Goal: Task Accomplishment & Management: Use online tool/utility

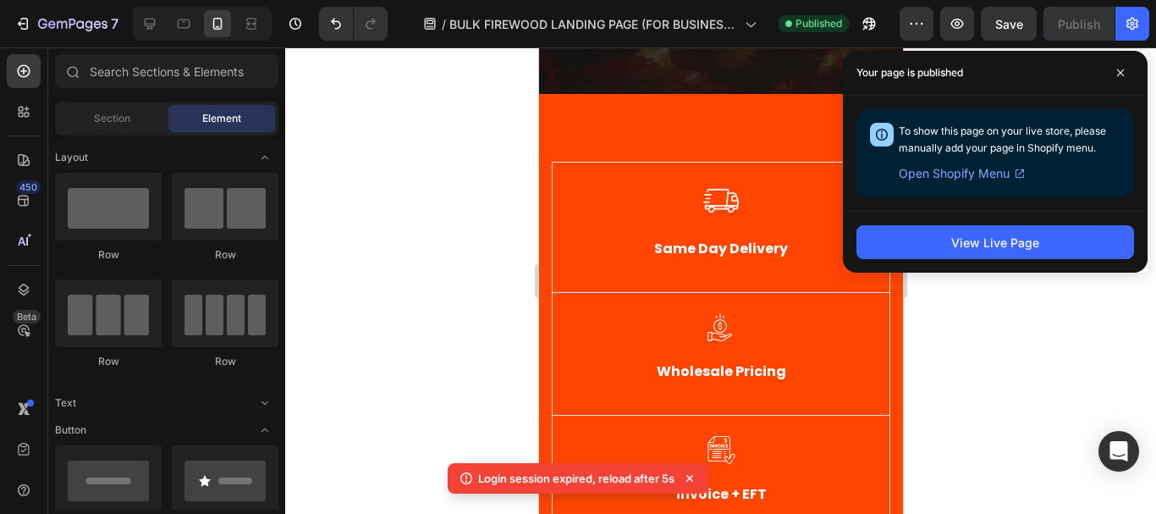
scroll to position [457, 0]
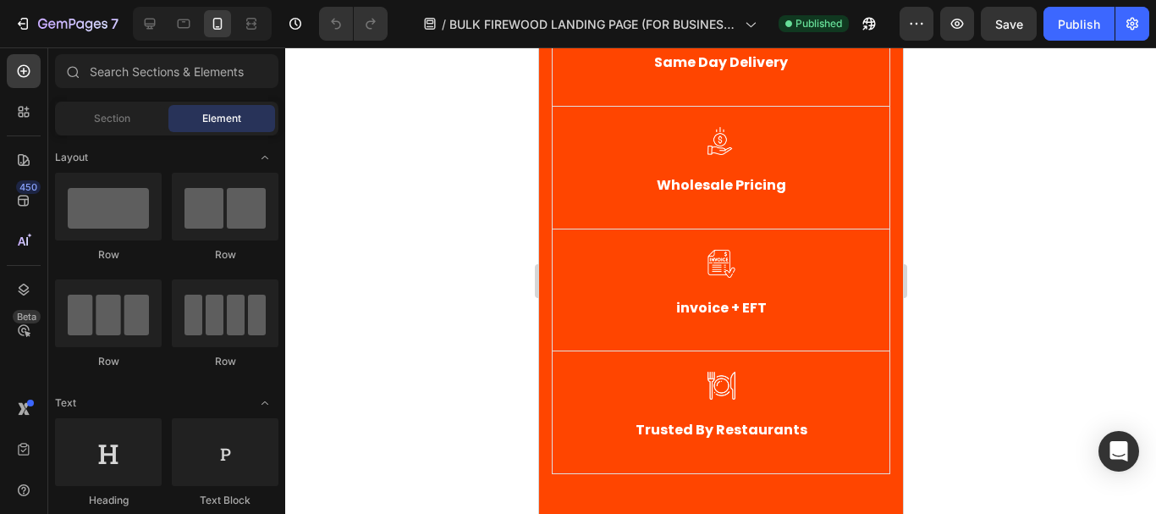
scroll to position [610, 0]
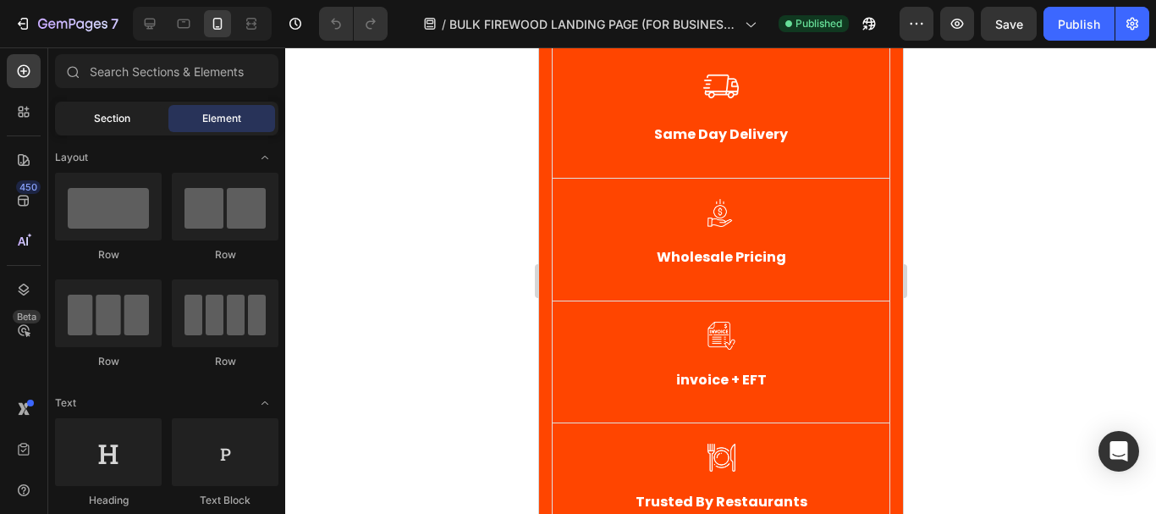
click at [94, 114] on span "Section" at bounding box center [112, 118] width 36 height 15
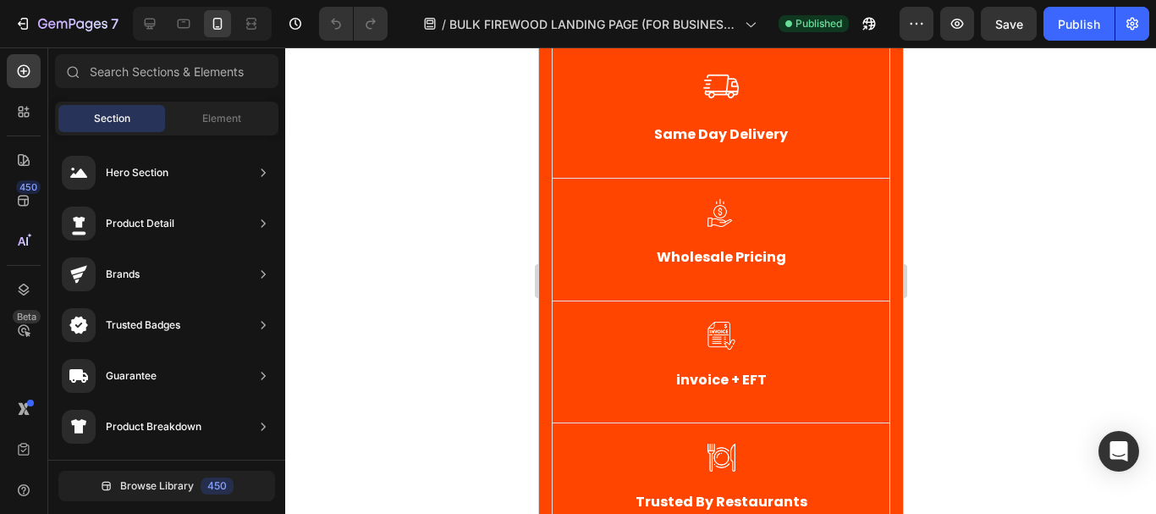
scroll to position [945, 0]
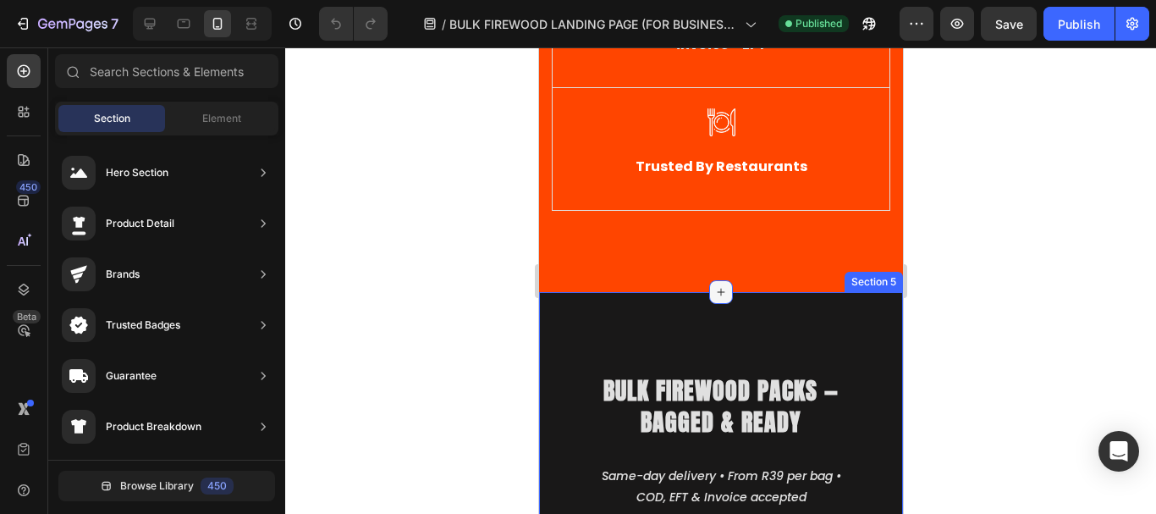
click at [714, 298] on icon at bounding box center [721, 292] width 14 height 14
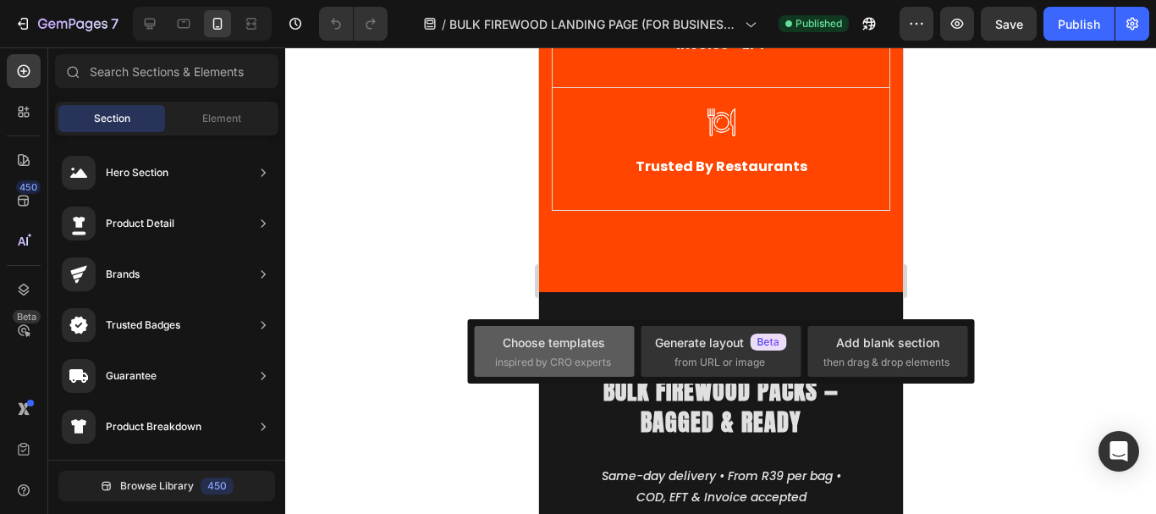
click at [562, 356] on span "inspired by CRO experts" at bounding box center [553, 362] width 116 height 15
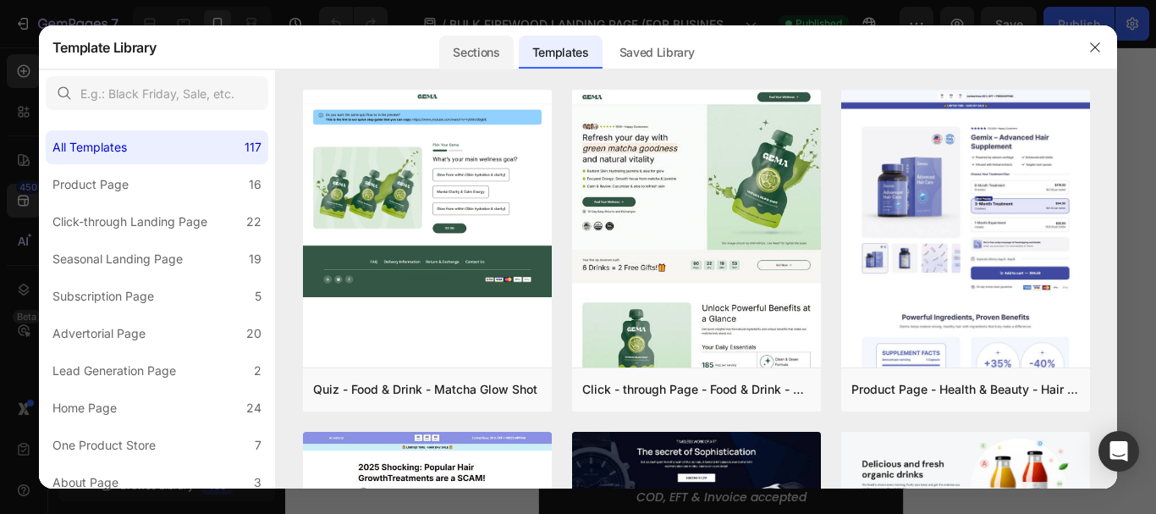
click at [482, 54] on div "Sections" at bounding box center [476, 53] width 74 height 34
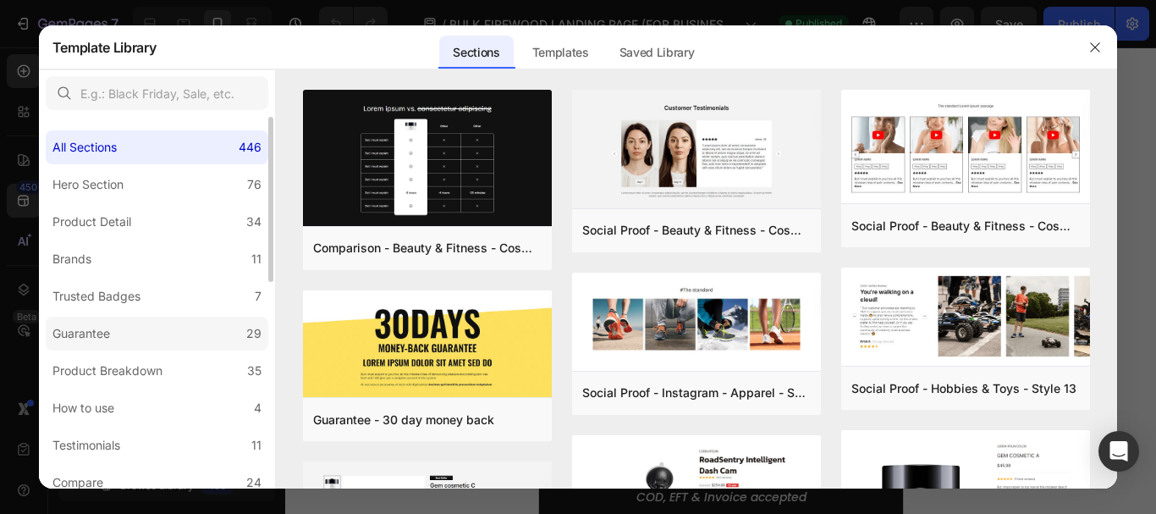
click at [124, 336] on label "Guarantee 29" at bounding box center [157, 334] width 223 height 34
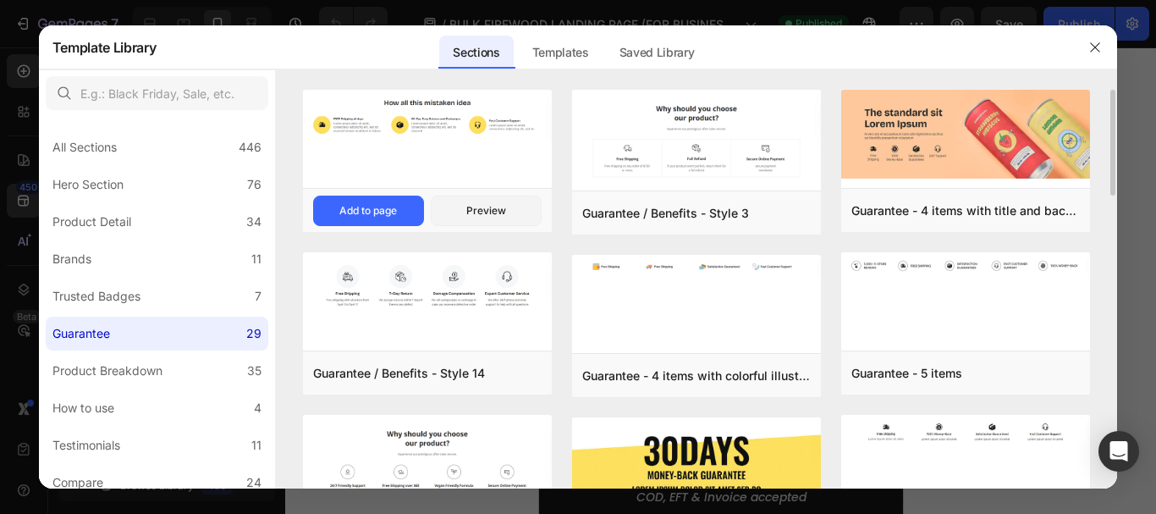
click at [403, 142] on img at bounding box center [427, 116] width 249 height 52
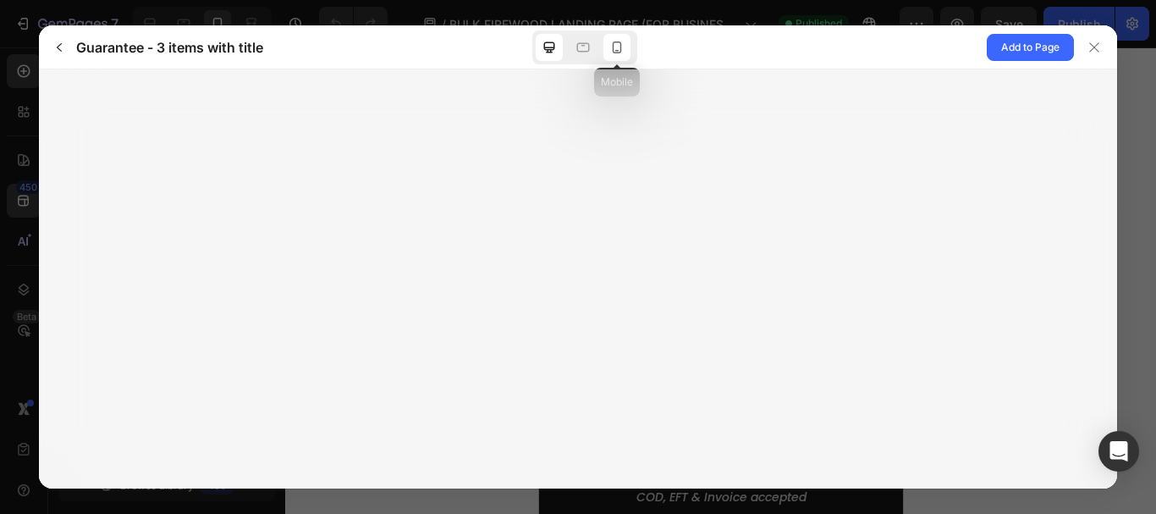
click at [614, 47] on icon at bounding box center [617, 47] width 9 height 12
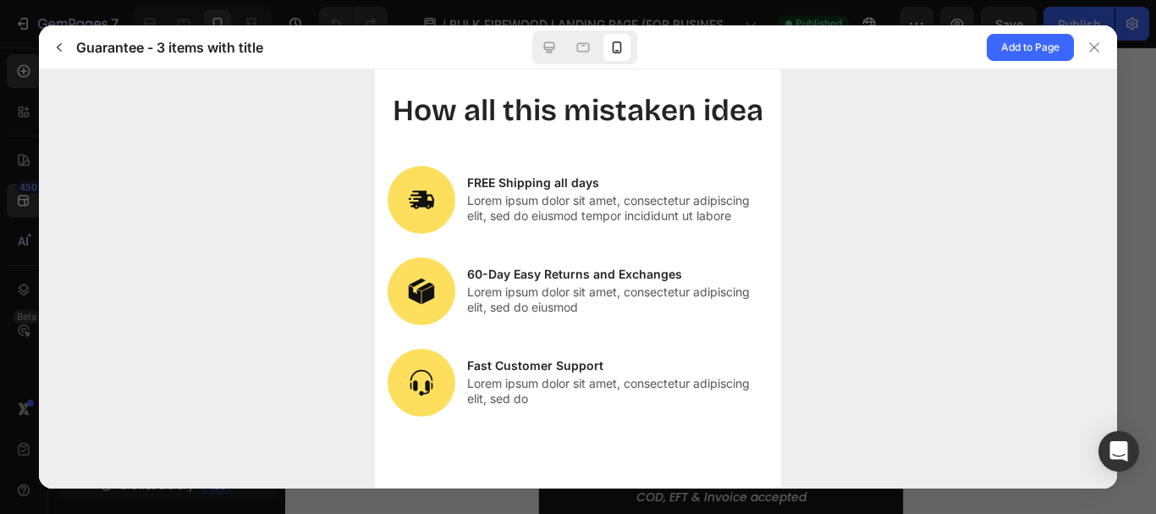
scroll to position [0, 0]
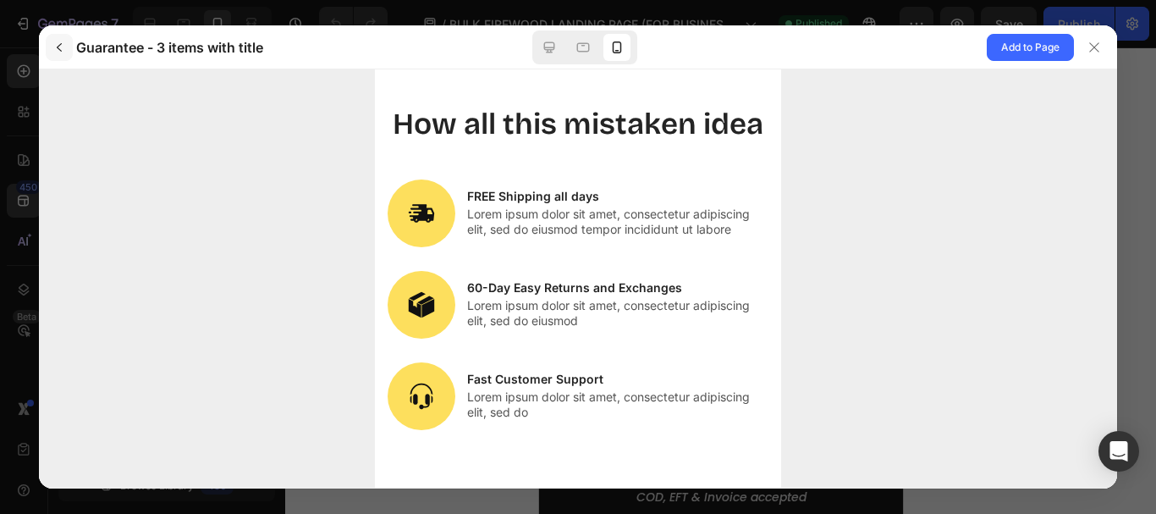
click at [61, 48] on icon "button" at bounding box center [59, 48] width 14 height 14
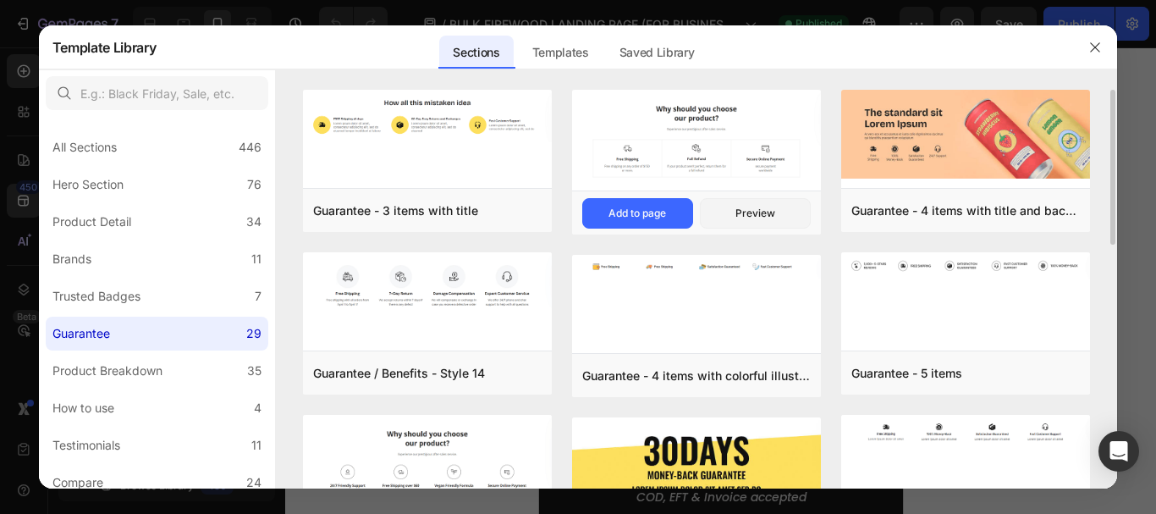
click at [719, 151] on img at bounding box center [696, 143] width 249 height 104
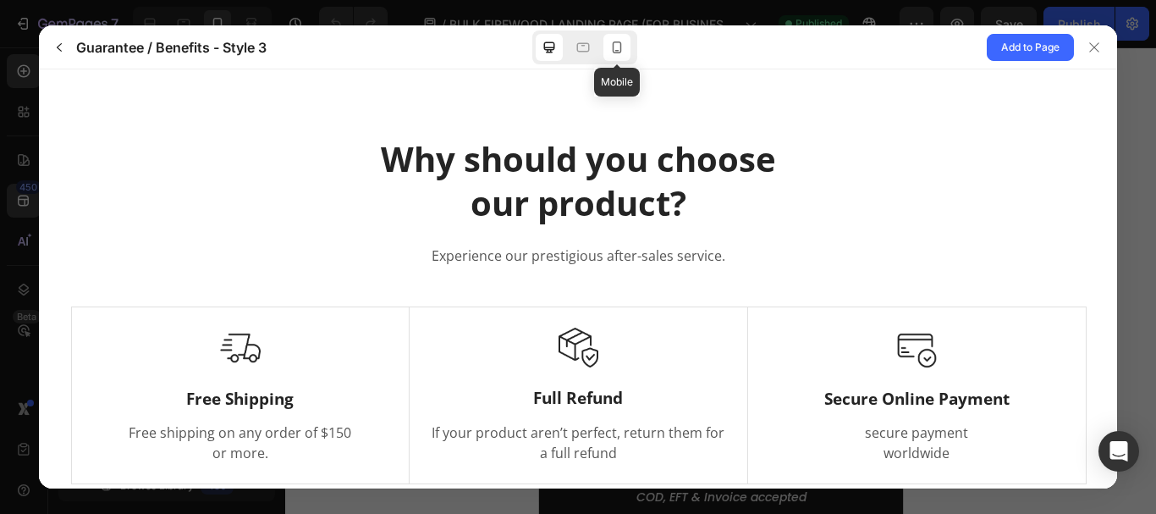
click at [617, 47] on icon at bounding box center [617, 47] width 17 height 17
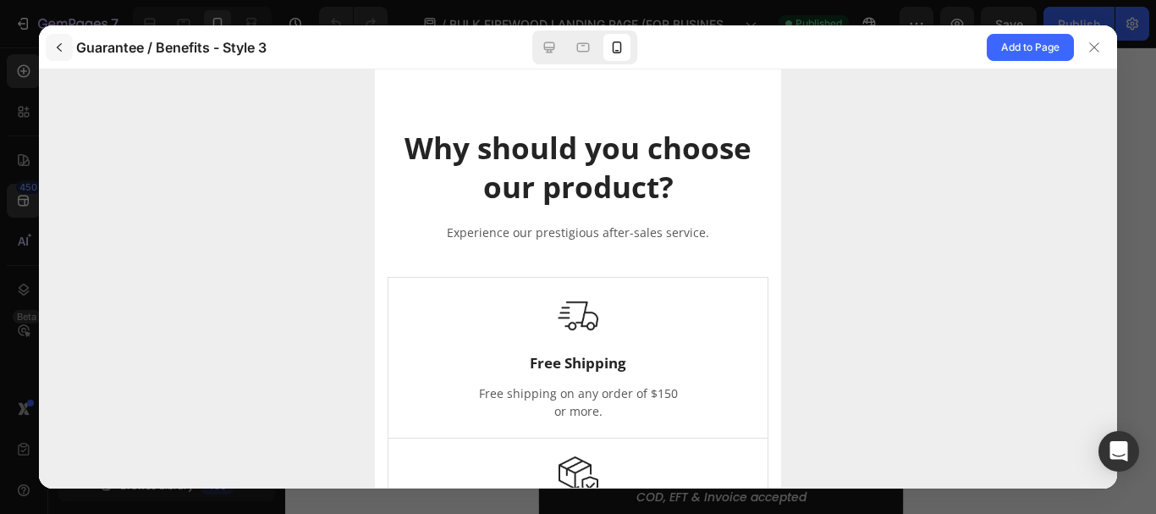
click at [59, 43] on icon "button" at bounding box center [59, 48] width 14 height 14
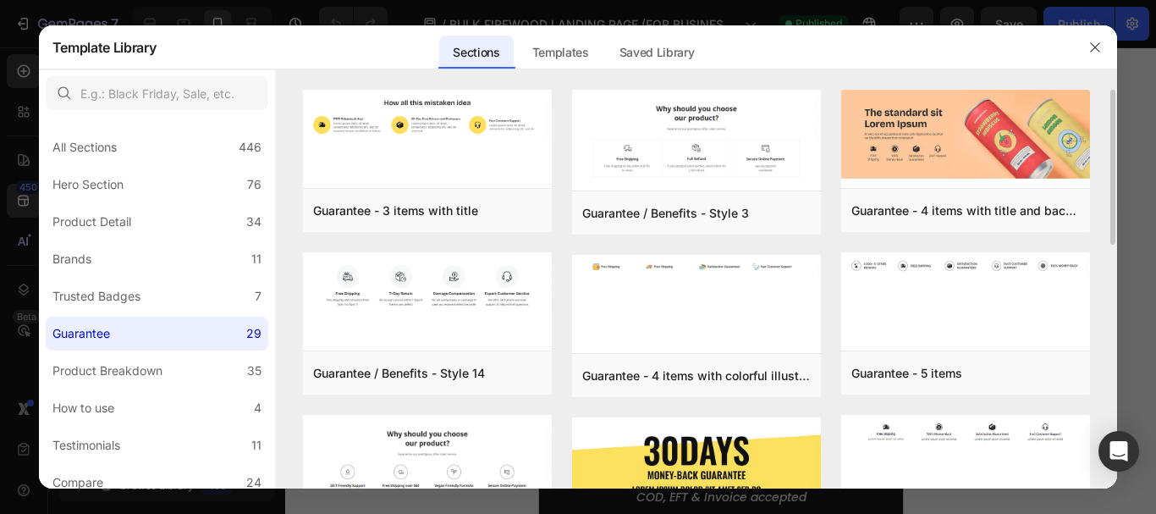
drag, startPoint x: 1110, startPoint y: 141, endPoint x: 1111, endPoint y: 189, distance: 47.4
click at [1111, 189] on div "Guarantee - 3 items with title Add to page Preview Guarantee / Benefits - Style…" at bounding box center [697, 289] width 842 height 398
click at [1100, 195] on div "Guarantee - 3 items with title Add to page Preview Guarantee / Benefits - Style…" at bounding box center [697, 289] width 842 height 398
click at [438, 272] on img at bounding box center [427, 285] width 249 height 67
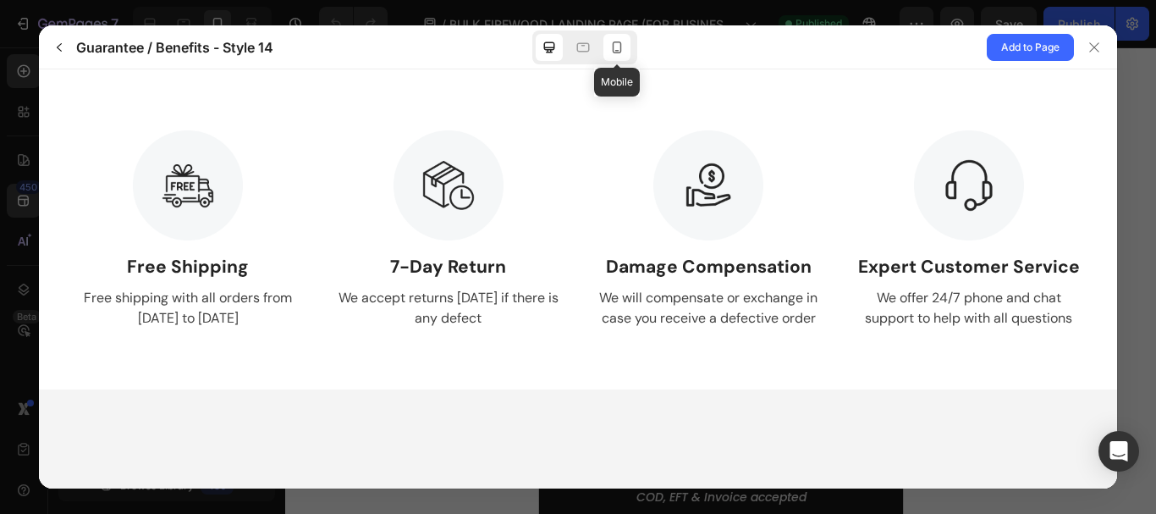
click at [617, 44] on icon at bounding box center [617, 47] width 17 height 17
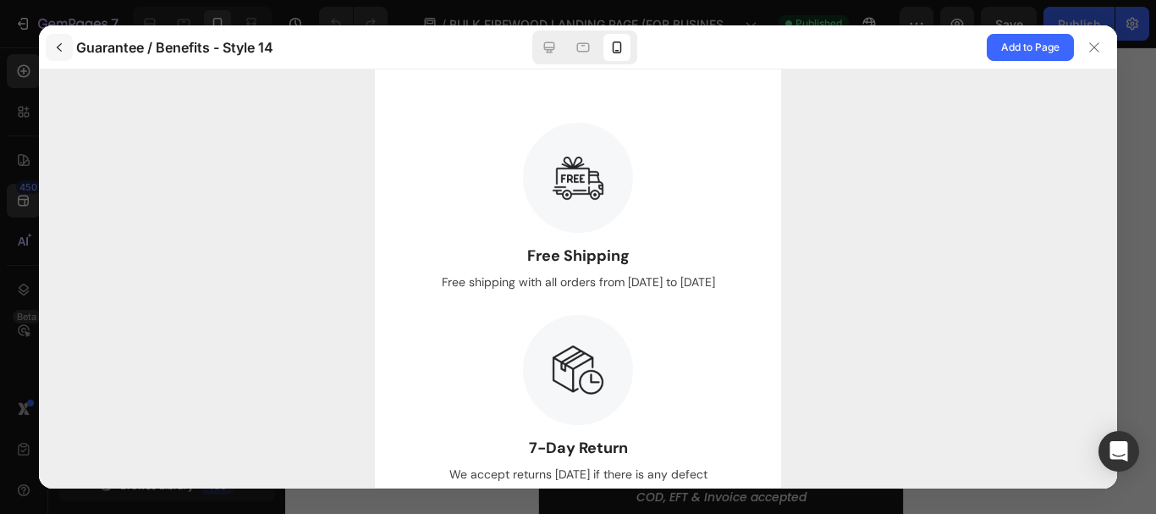
click at [60, 44] on icon "button" at bounding box center [59, 47] width 5 height 8
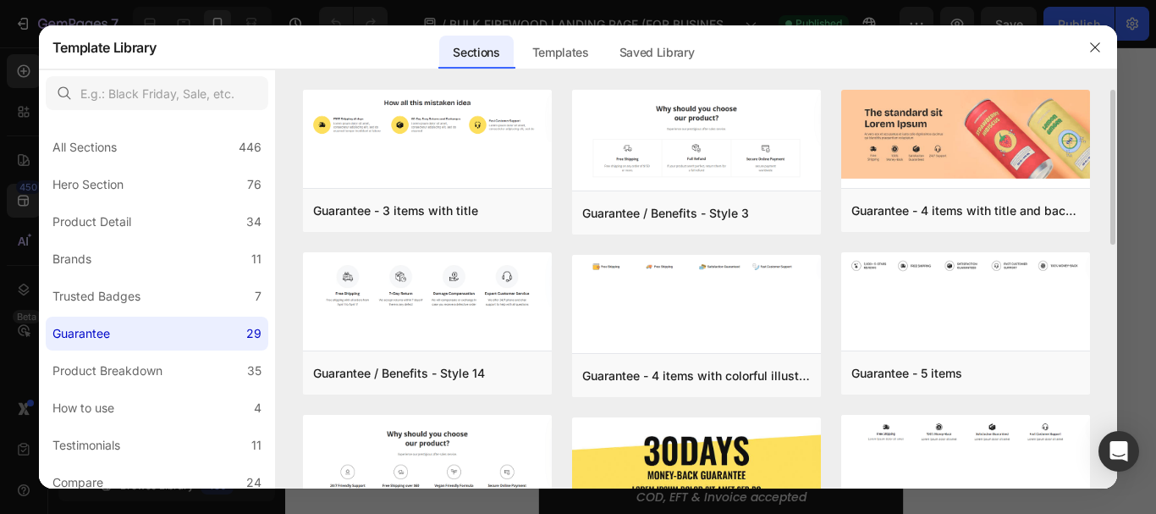
drag, startPoint x: 1114, startPoint y: 170, endPoint x: 1113, endPoint y: 236, distance: 66.0
click at [1113, 236] on div "Guarantee - 3 items with title Add to page Preview Guarantee / Benefits - Style…" at bounding box center [697, 289] width 842 height 398
click at [1111, 212] on div "Guarantee - 3 items with title Add to page Preview Guarantee / Benefits - Style…" at bounding box center [697, 289] width 842 height 398
click at [1105, 198] on div "Guarantee - 3 items with title Add to page Preview Guarantee / Benefits - Style…" at bounding box center [697, 289] width 842 height 398
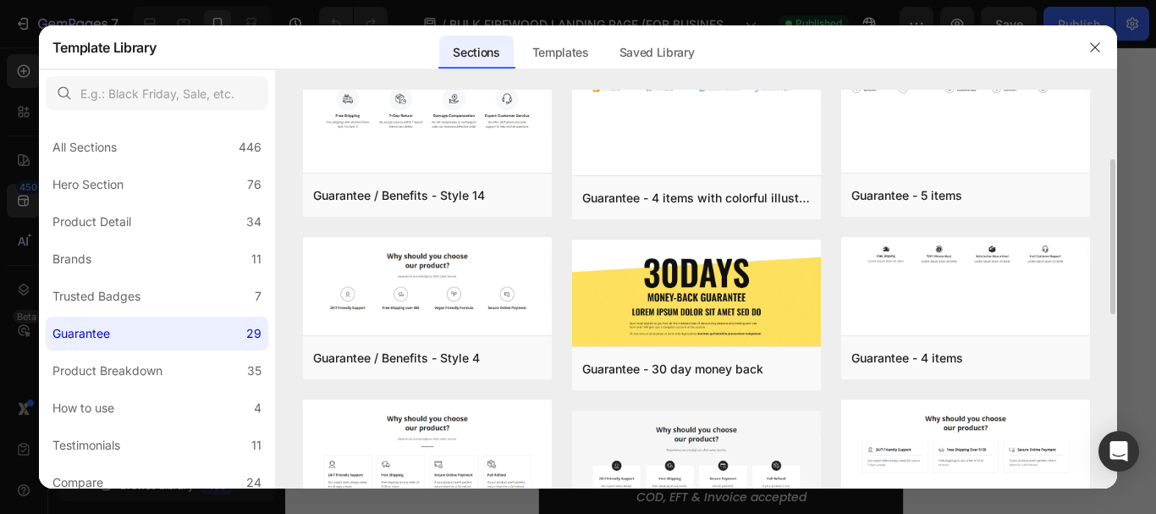
scroll to position [203, 0]
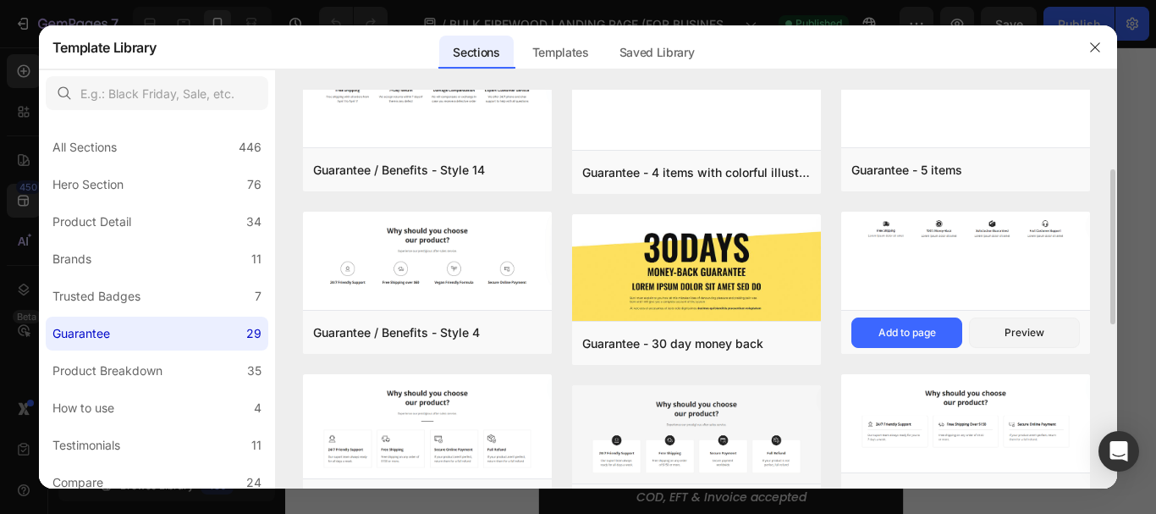
click at [975, 234] on img at bounding box center [965, 229] width 249 height 35
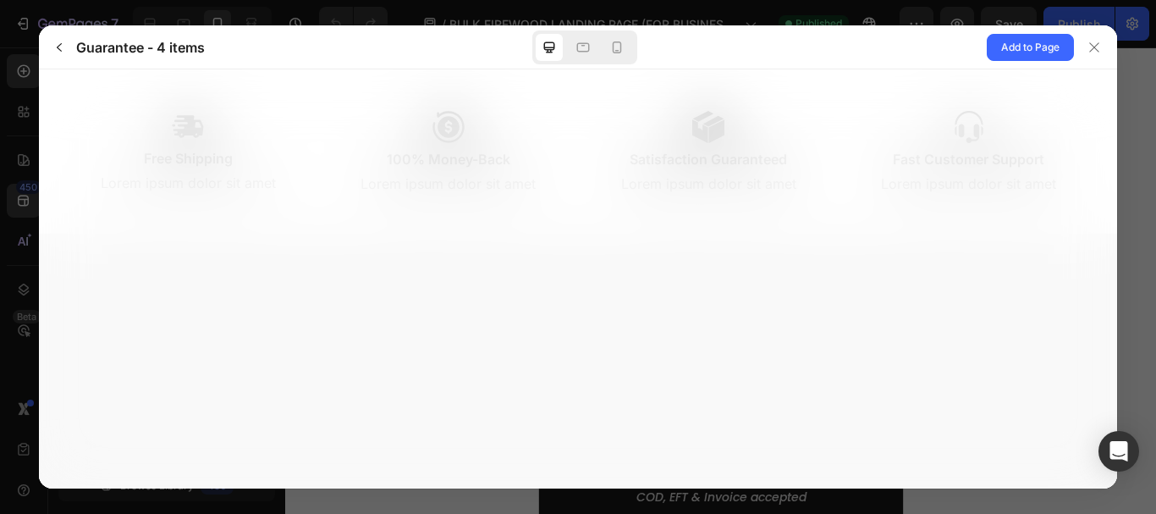
scroll to position [0, 0]
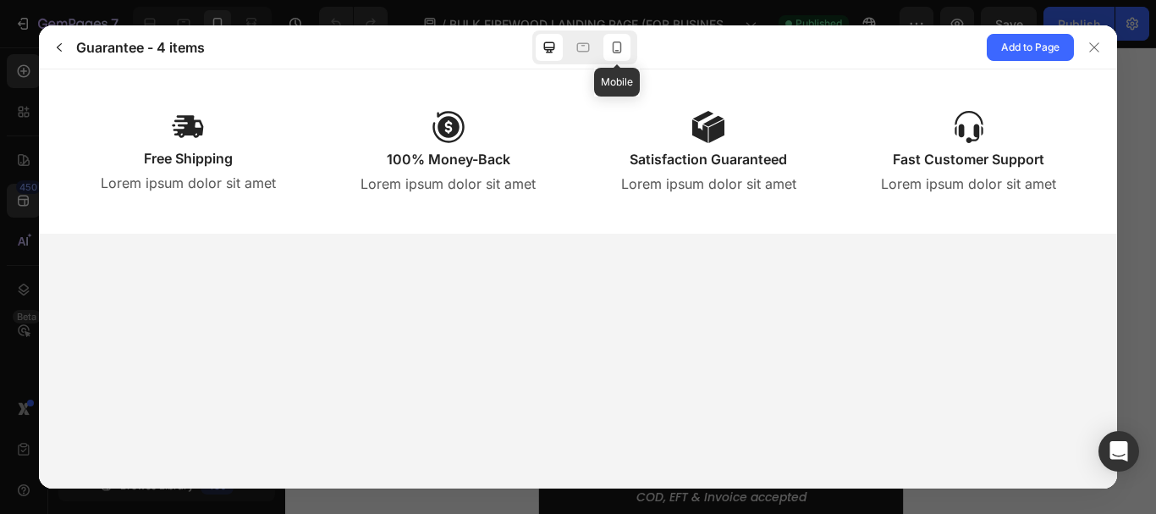
click at [620, 49] on icon at bounding box center [617, 47] width 9 height 12
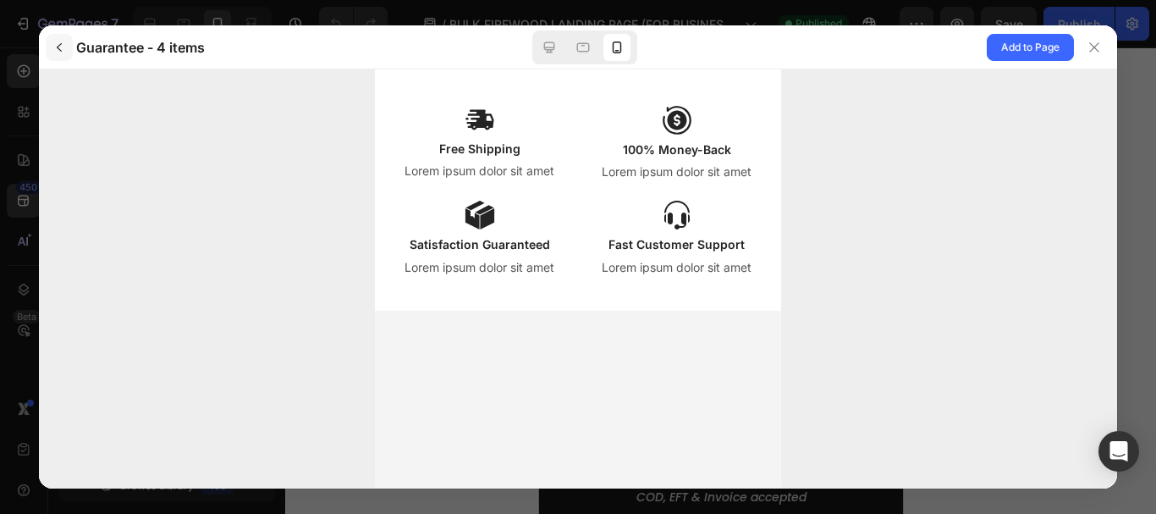
click at [60, 45] on icon "button" at bounding box center [59, 47] width 5 height 8
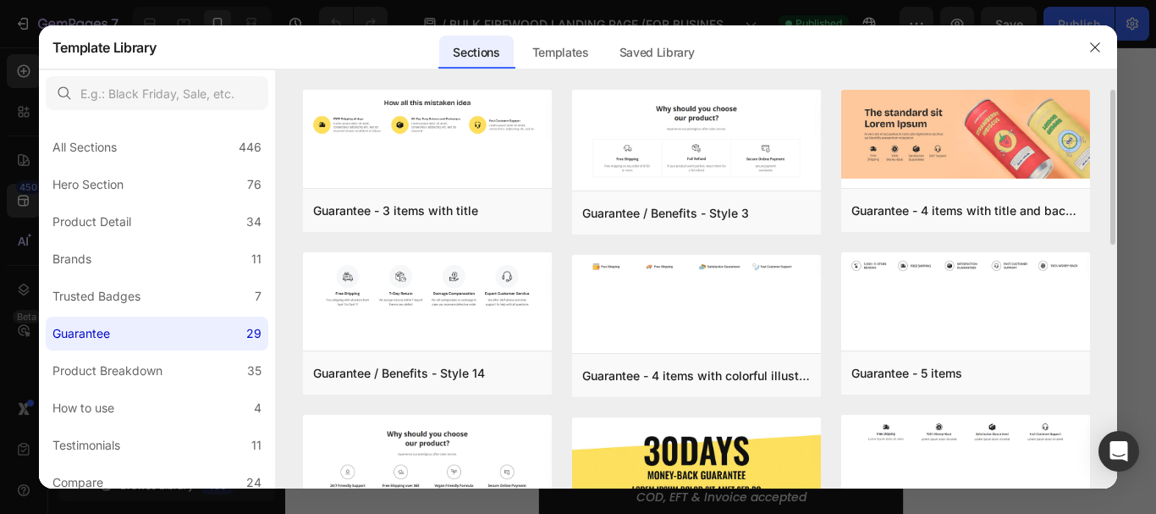
click at [1097, 162] on div "Guarantee - 3 items with title Add to page Preview Guarantee / Benefits - Style…" at bounding box center [697, 289] width 842 height 398
click at [1091, 43] on icon "button" at bounding box center [1095, 46] width 9 height 9
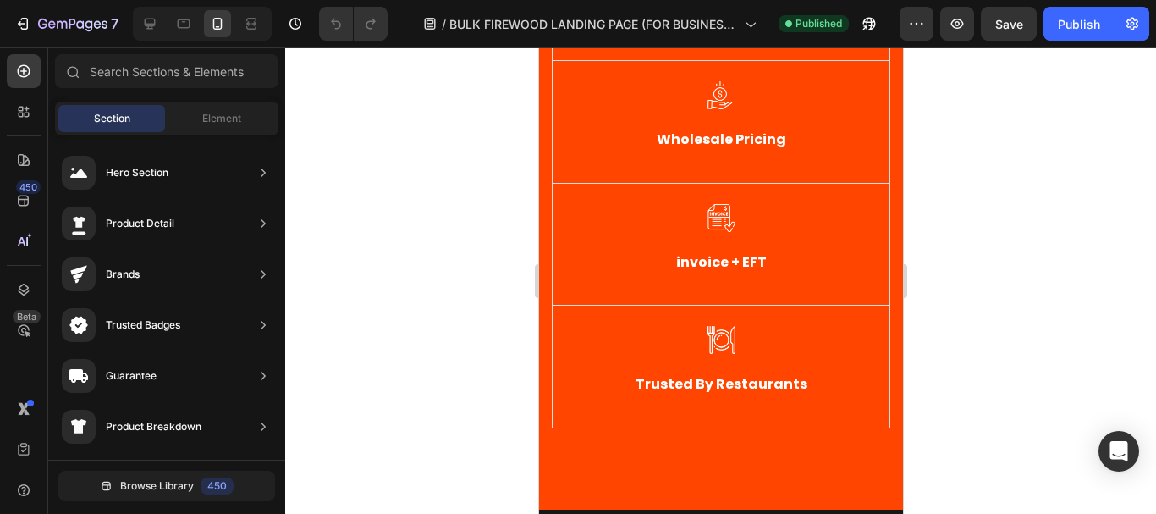
scroll to position [6, 0]
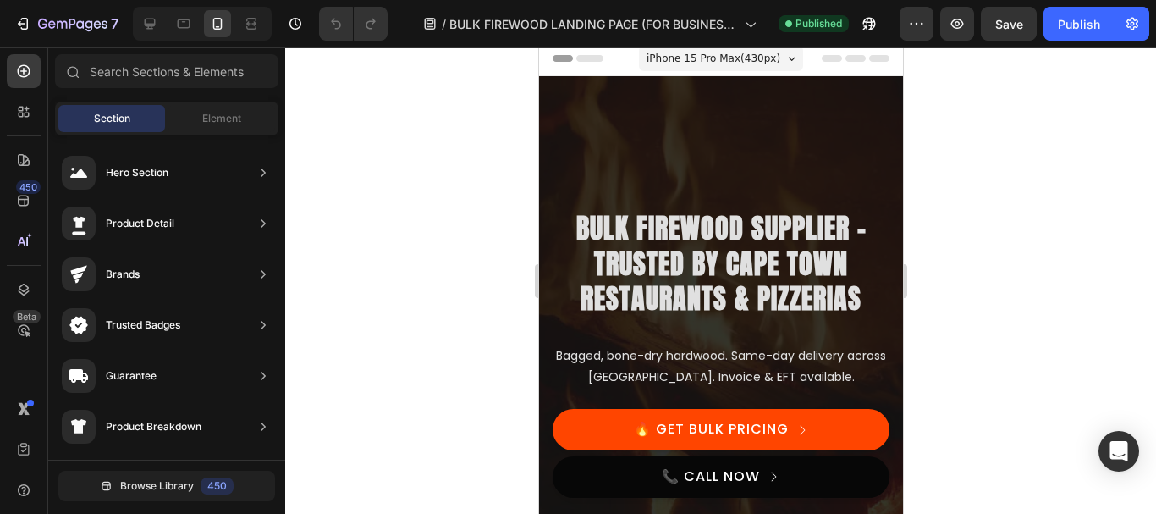
drag, startPoint x: 893, startPoint y: 124, endPoint x: 1427, endPoint y: 91, distance: 535.1
click at [146, 25] on icon at bounding box center [150, 24] width 11 height 11
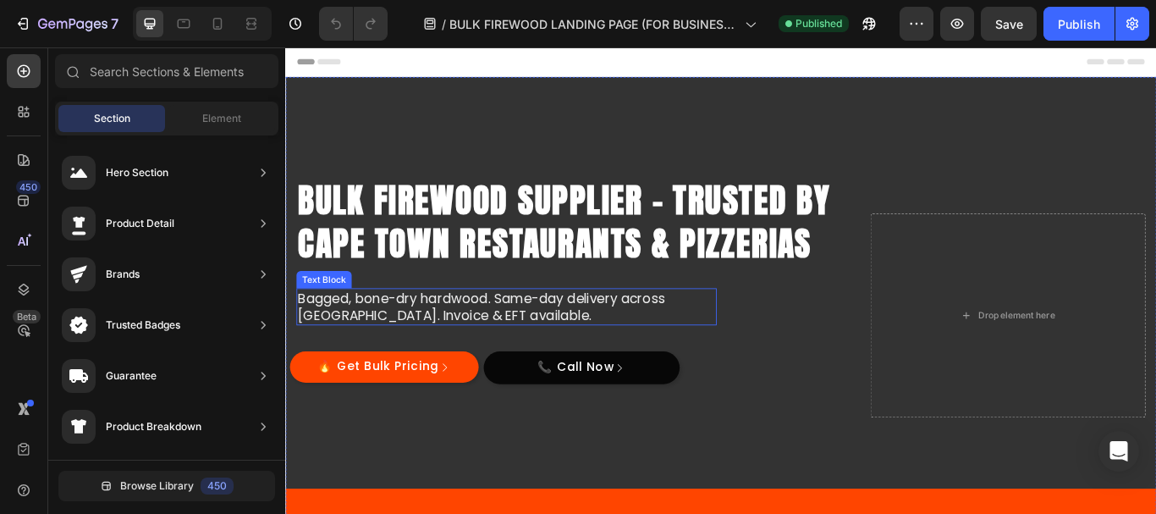
click at [414, 349] on p "Bagged, bone-dry hardwood. Same-day delivery across [GEOGRAPHIC_DATA]. Invoice …" at bounding box center [543, 350] width 487 height 40
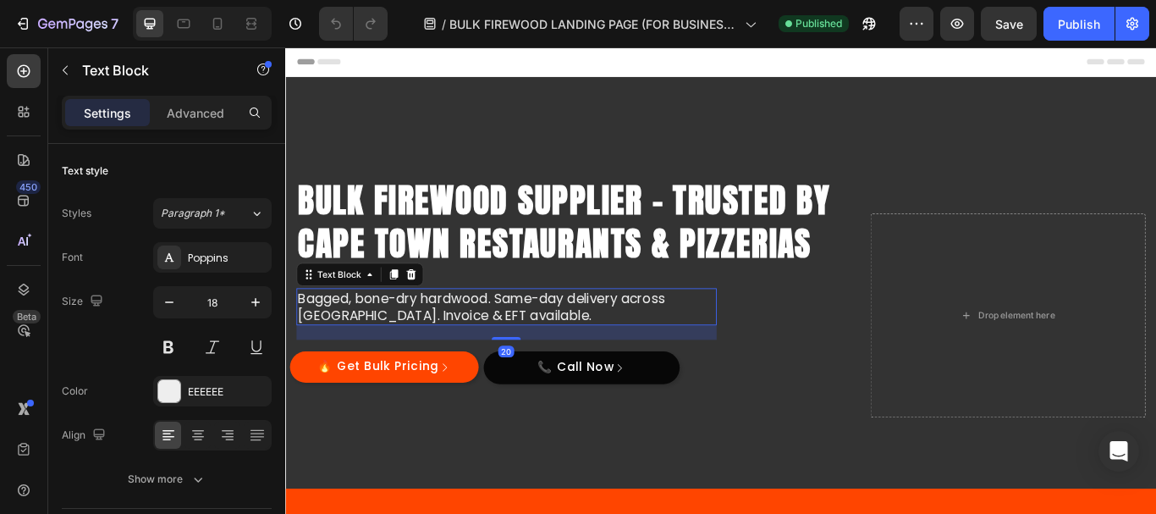
click at [304, 336] on p "Bagged, bone-dry hardwood. Same-day delivery across [GEOGRAPHIC_DATA]. Invoice …" at bounding box center [543, 350] width 487 height 40
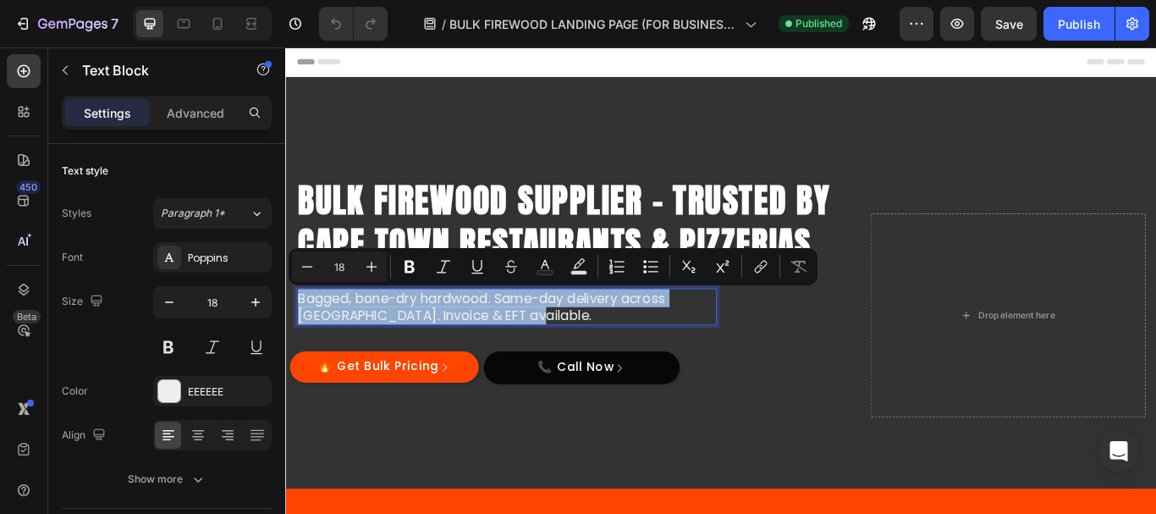
drag, startPoint x: 304, startPoint y: 339, endPoint x: 547, endPoint y: 364, distance: 244.2
click at [547, 364] on p "Bagged, bone-dry hardwood. Same-day delivery across [GEOGRAPHIC_DATA]. Invoice …" at bounding box center [543, 350] width 487 height 40
copy p "Bagged, bone-dry hardwood. Same-day delivery across [GEOGRAPHIC_DATA]. Invoice …"
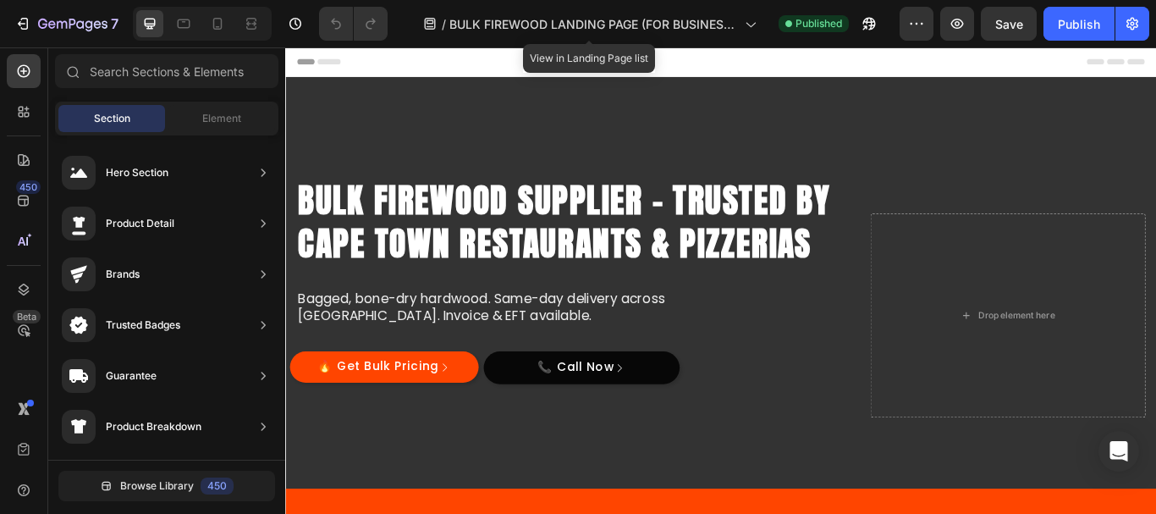
scroll to position [356, 0]
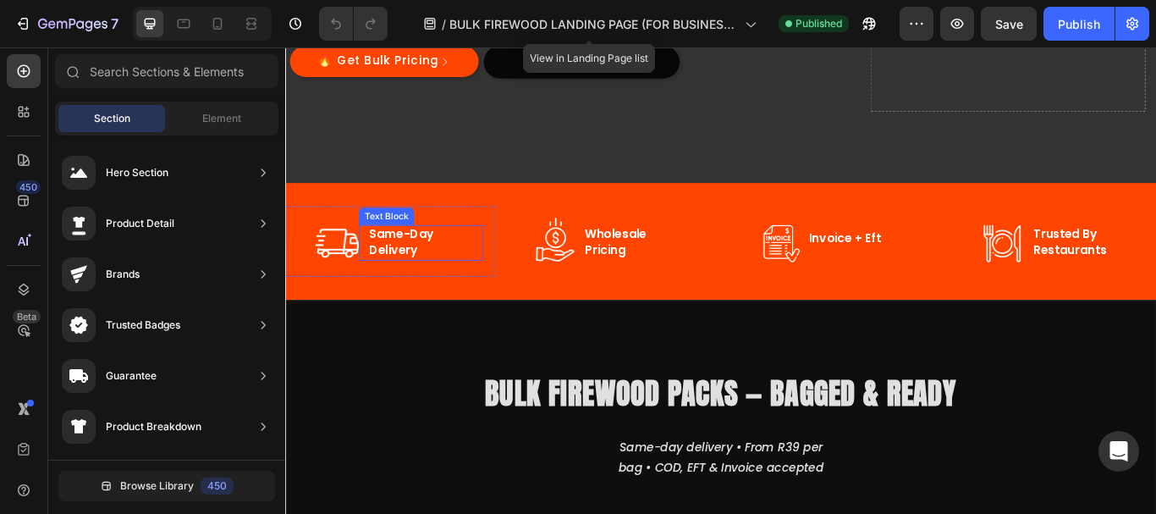
click at [426, 264] on p "same-day" at bounding box center [448, 265] width 131 height 19
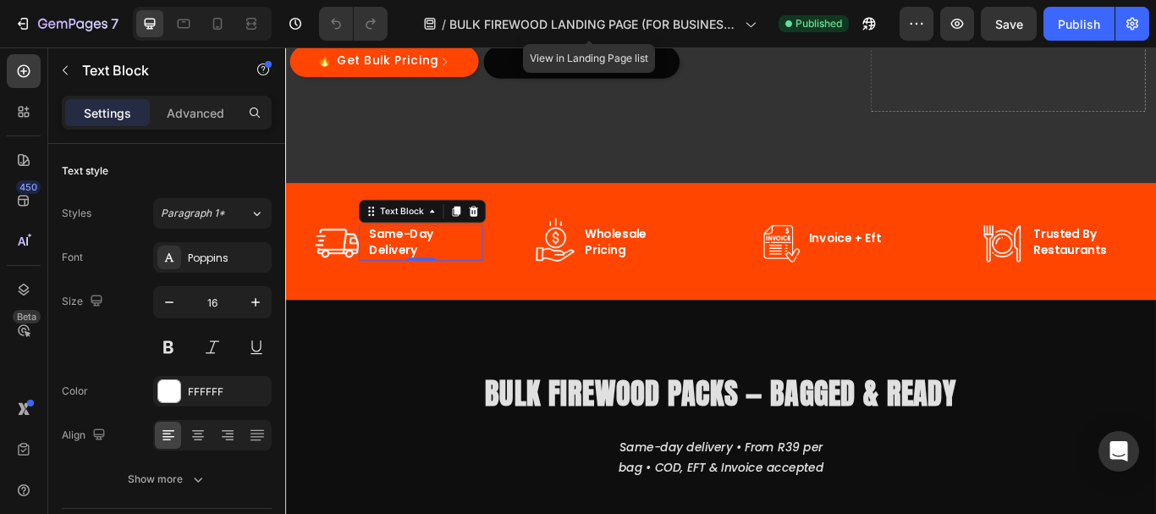
click at [376, 266] on div "same-day delivery Text Block 0" at bounding box center [443, 275] width 145 height 41
click at [378, 266] on div "same-day delivery Text Block 0" at bounding box center [443, 275] width 145 height 41
click at [1072, 19] on div "Publish" at bounding box center [1079, 24] width 42 height 18
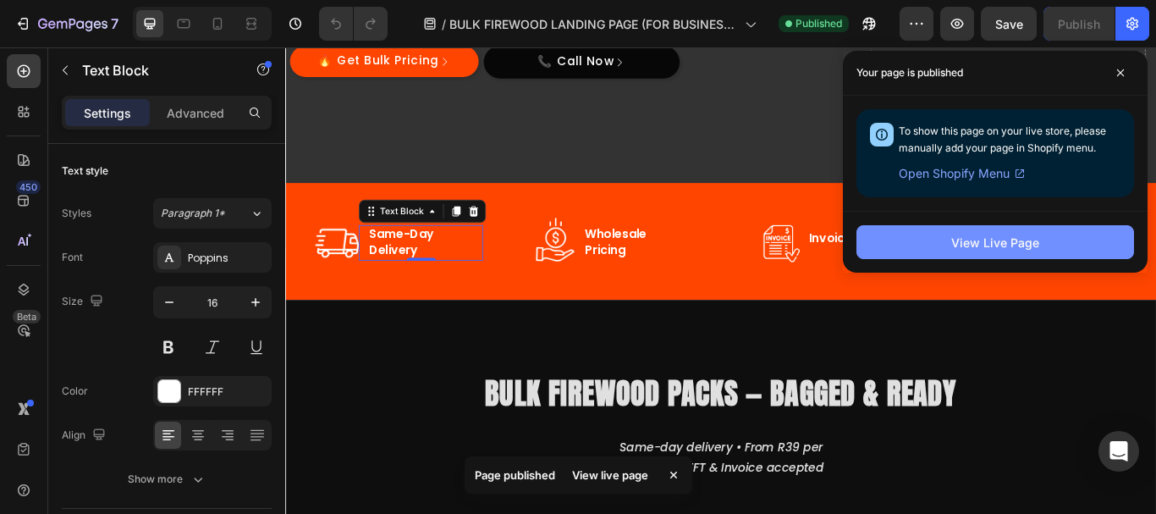
click at [1006, 234] on div "View Live Page" at bounding box center [995, 243] width 88 height 18
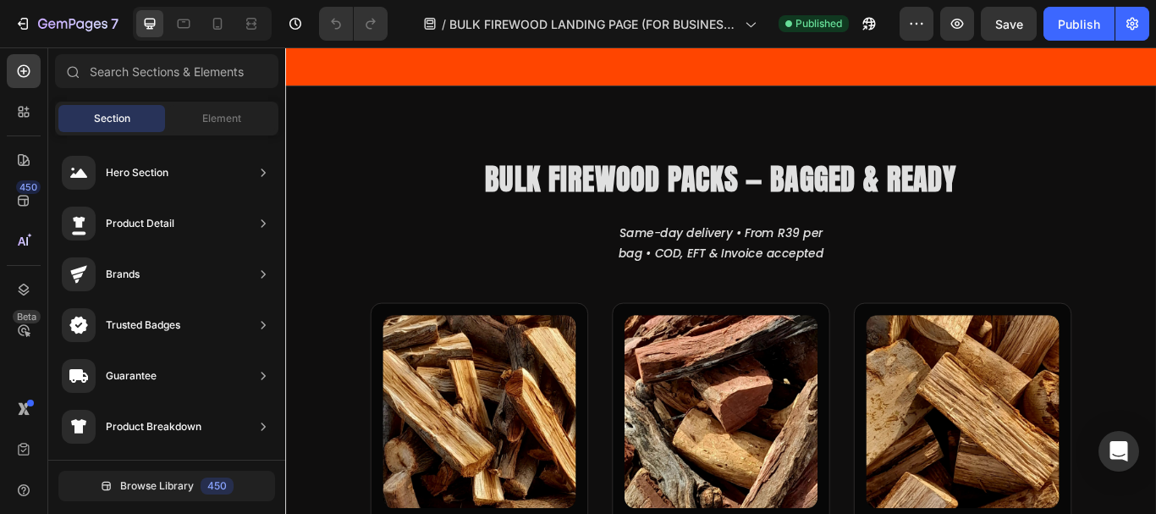
scroll to position [635, 0]
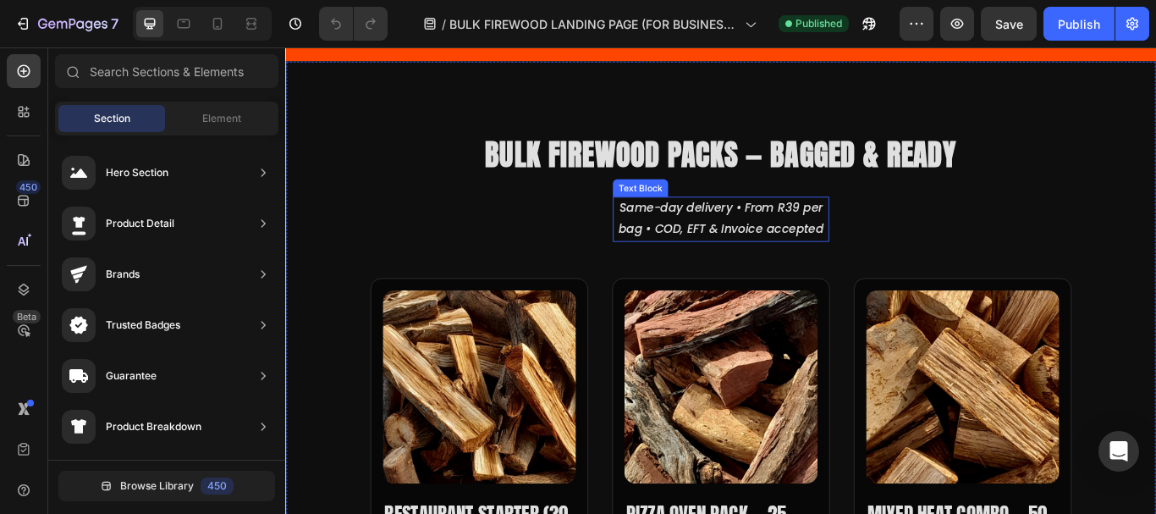
click at [794, 246] on p "Same-day delivery • From R39 per bag • COD, EFT & Invoice accepted" at bounding box center [793, 247] width 249 height 49
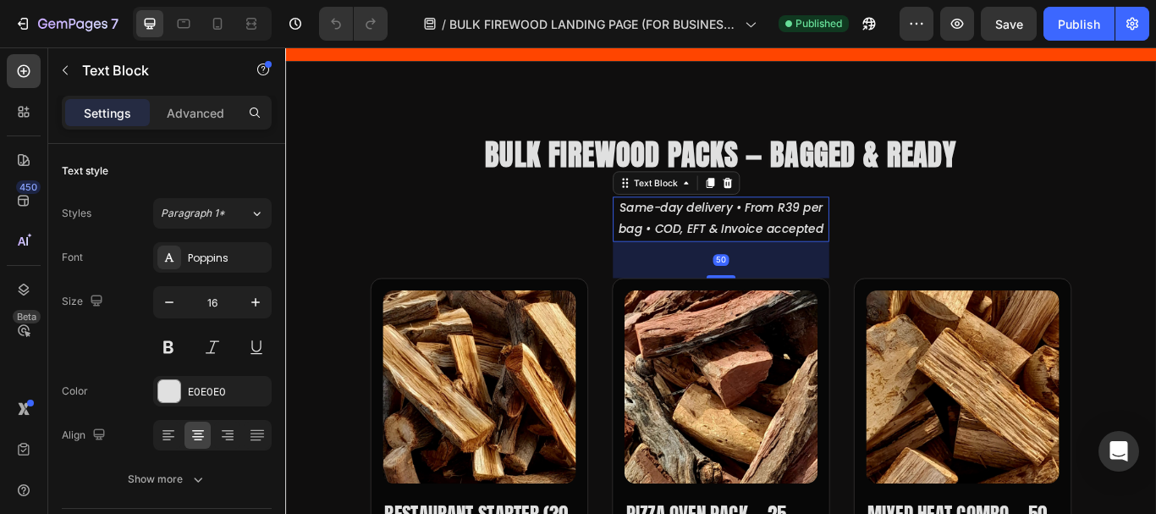
click at [688, 240] on icon "Same-day delivery • From R39 per bag • COD, EFT & Invoice accepted" at bounding box center [794, 247] width 240 height 44
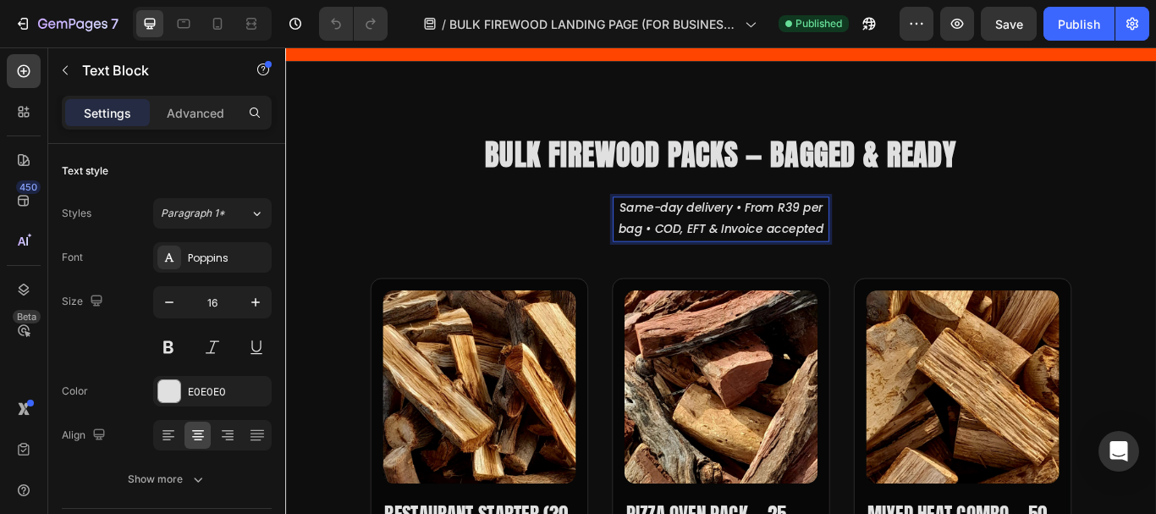
click at [681, 235] on icon "Same-day delivery • From R39 per bag • COD, EFT & Invoice accepted" at bounding box center [794, 247] width 240 height 44
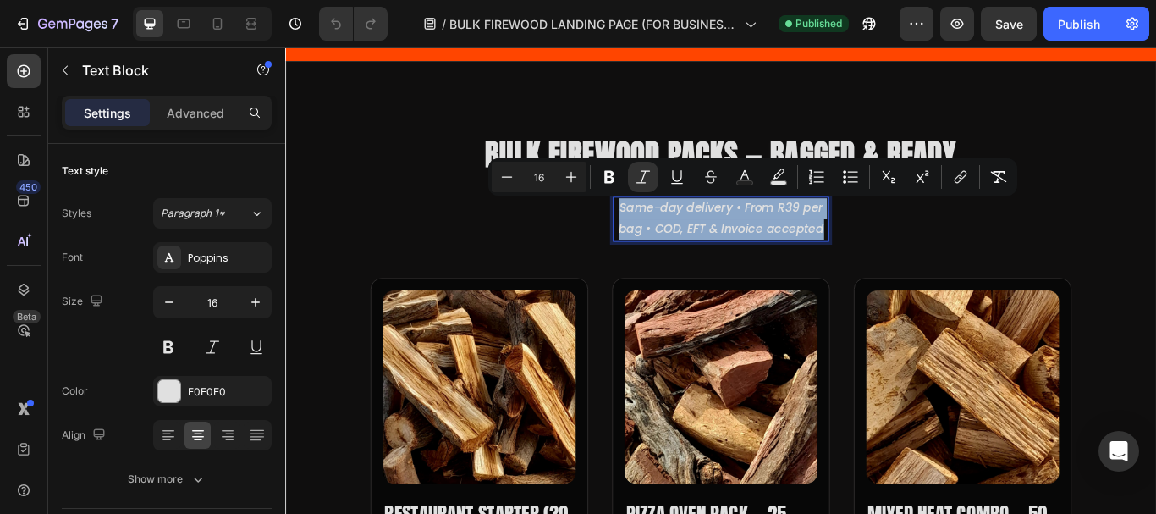
drag, startPoint x: 681, startPoint y: 235, endPoint x: 836, endPoint y: 286, distance: 163.8
click at [836, 273] on p "Same-day delivery • From R39 per bag • COD, EFT & Invoice accepted" at bounding box center [793, 247] width 249 height 49
copy icon "Same-day delivery • From R39 per bag • COD, EFT & Invoice accepted"
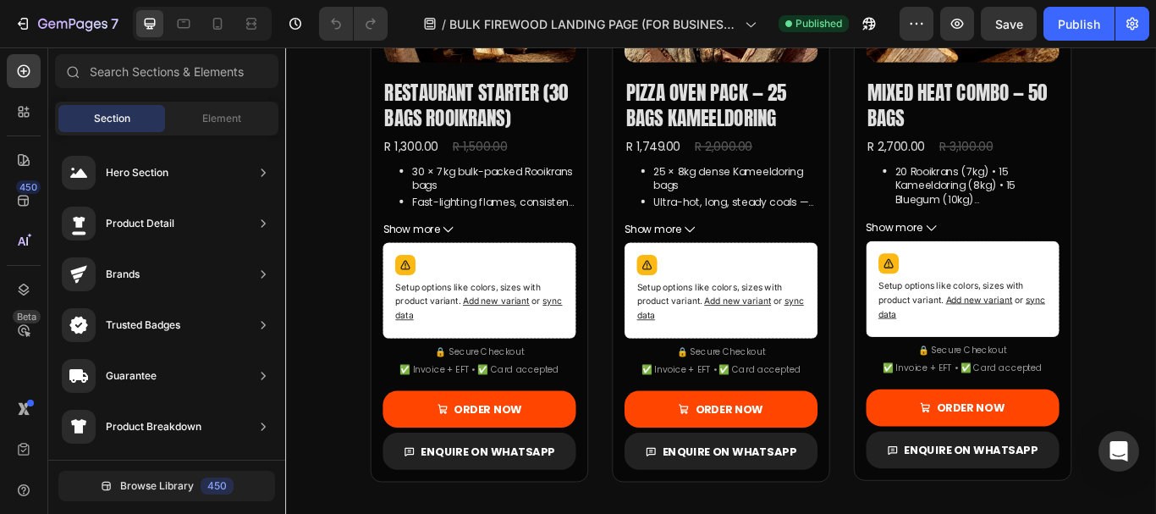
scroll to position [1068, 0]
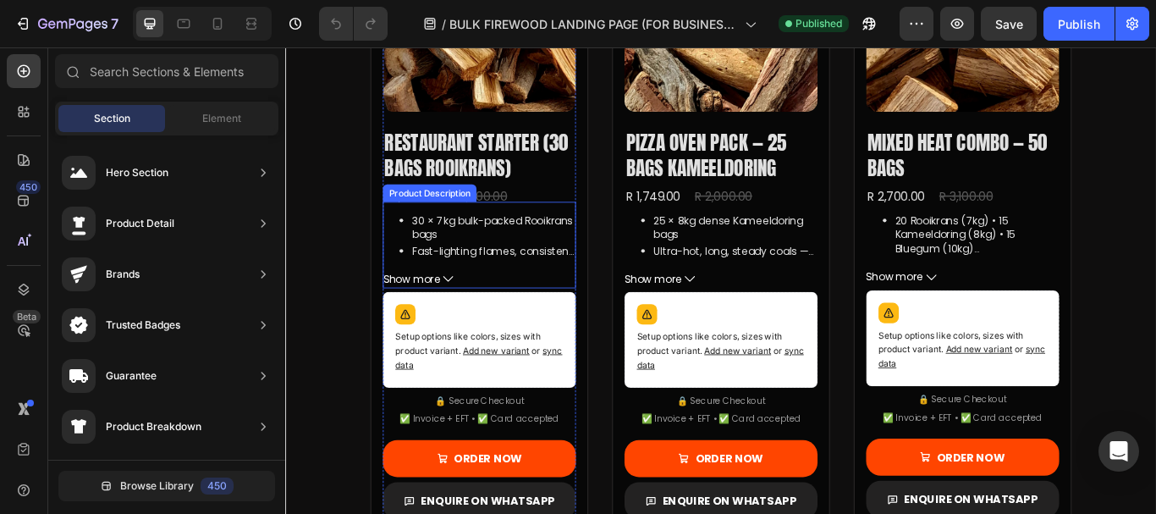
click at [448, 328] on span "Show more" at bounding box center [432, 317] width 67 height 21
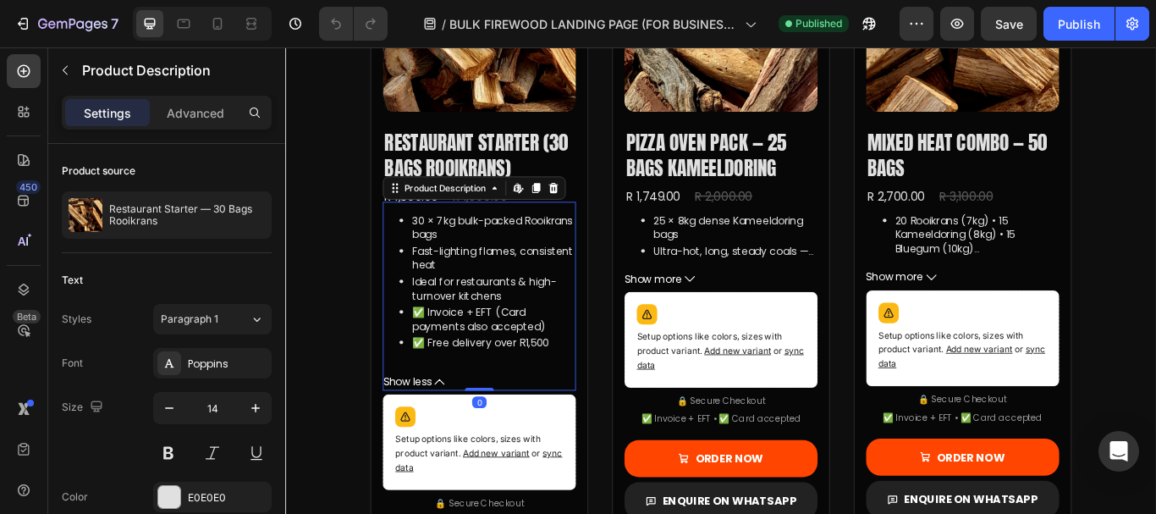
click at [446, 377] on p "✅ Invoice + EFT (Card payments also accepted)" at bounding box center [528, 365] width 191 height 33
click at [433, 382] on p "✅ Invoice + EFT (Card payments also accepted)" at bounding box center [528, 365] width 191 height 33
click at [465, 382] on p "✅ Invoice + EFT (Card payments also accepted)" at bounding box center [528, 365] width 191 height 33
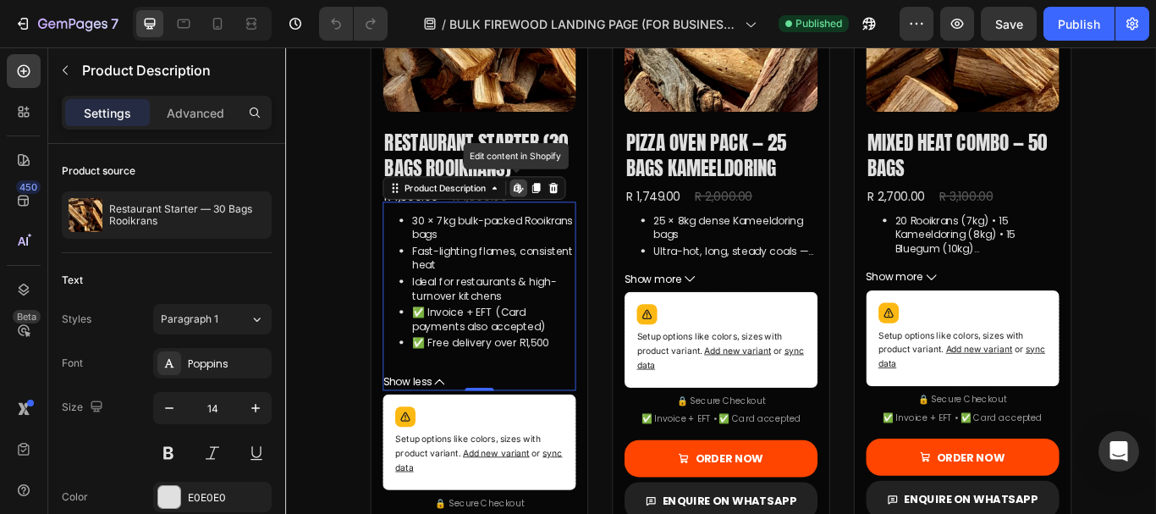
click at [499, 382] on p "✅ Invoice + EFT (Card payments also accepted)" at bounding box center [528, 365] width 191 height 33
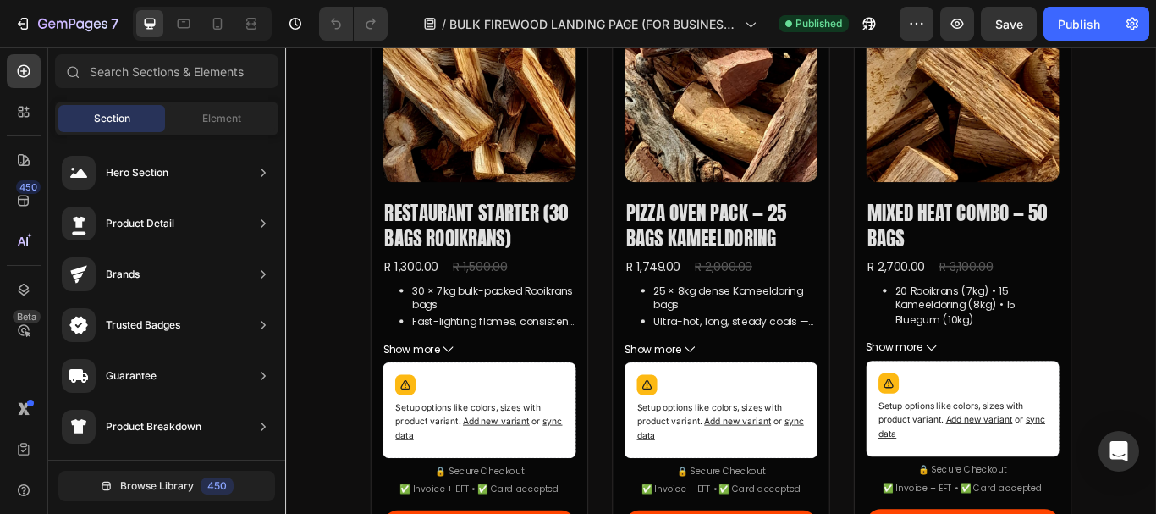
scroll to position [1159, 0]
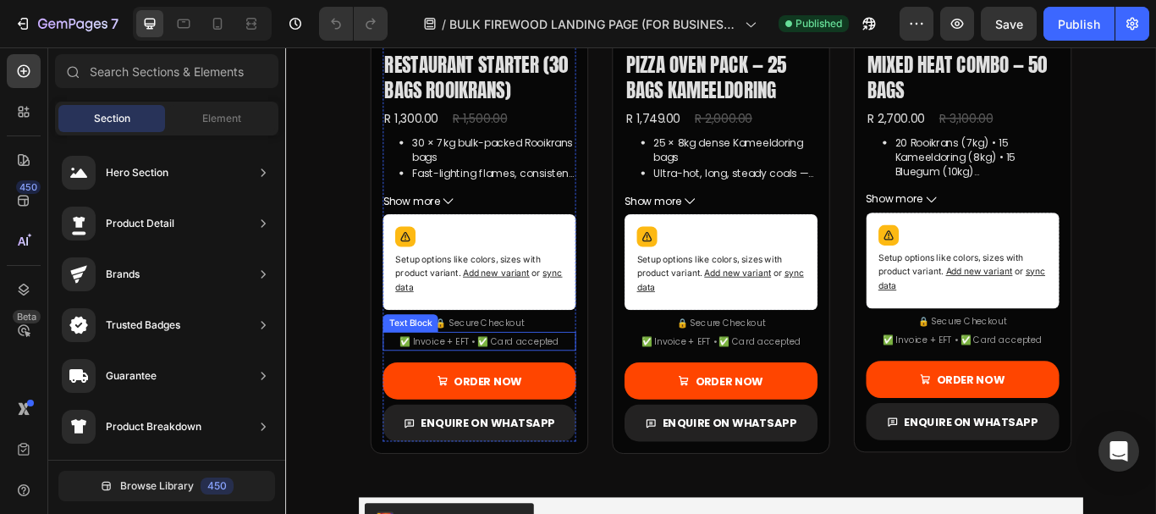
click at [537, 400] on p "✅ Invoice + EFT • ✅ Card accepted" at bounding box center [511, 390] width 222 height 19
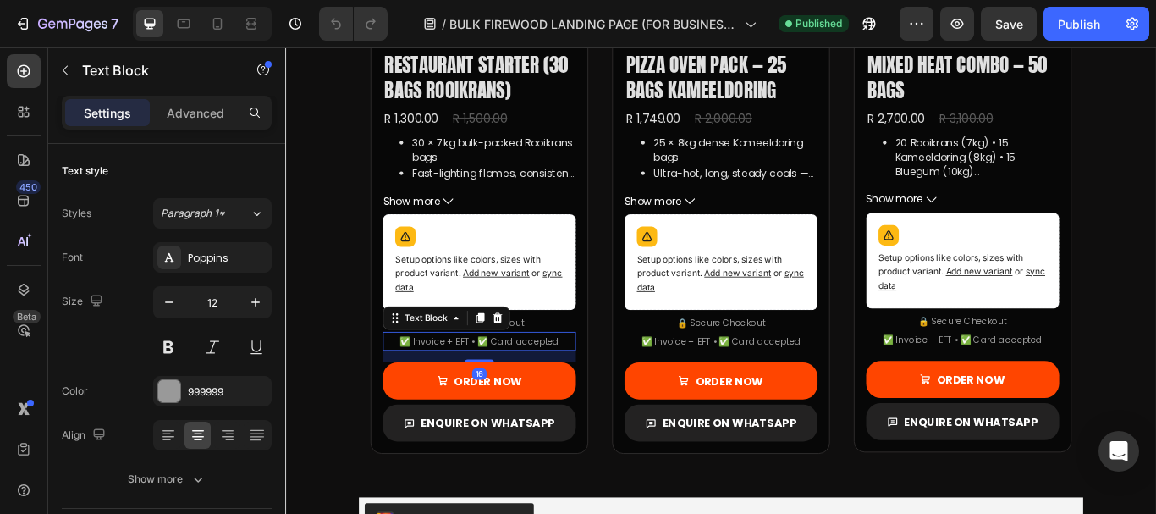
click at [459, 400] on p "✅ Invoice + EFT • ✅ Card accepted" at bounding box center [511, 390] width 222 height 19
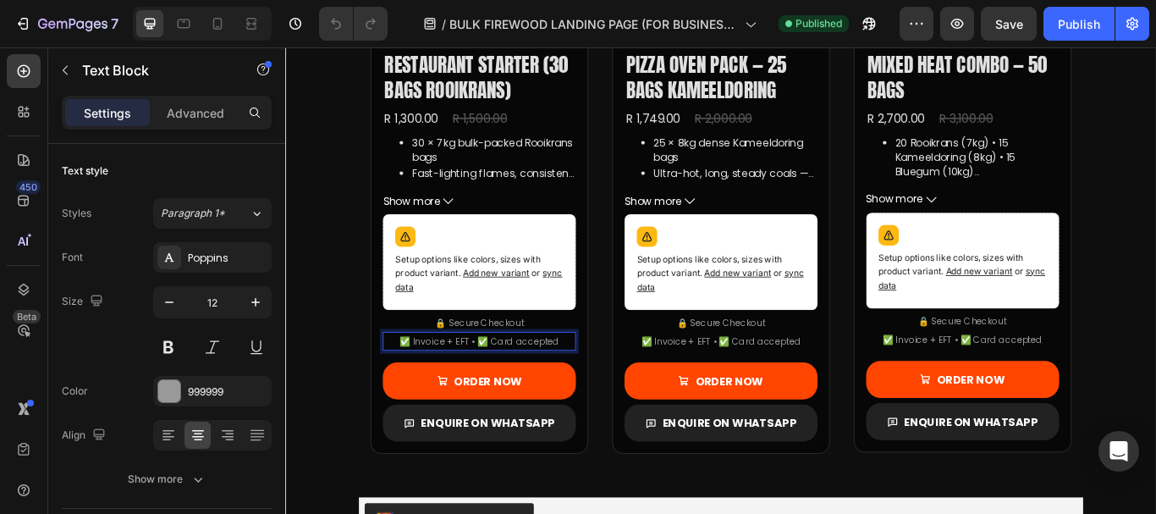
click at [437, 400] on p "✅ Invoice + EFT • ✅ Card accepted" at bounding box center [511, 390] width 222 height 19
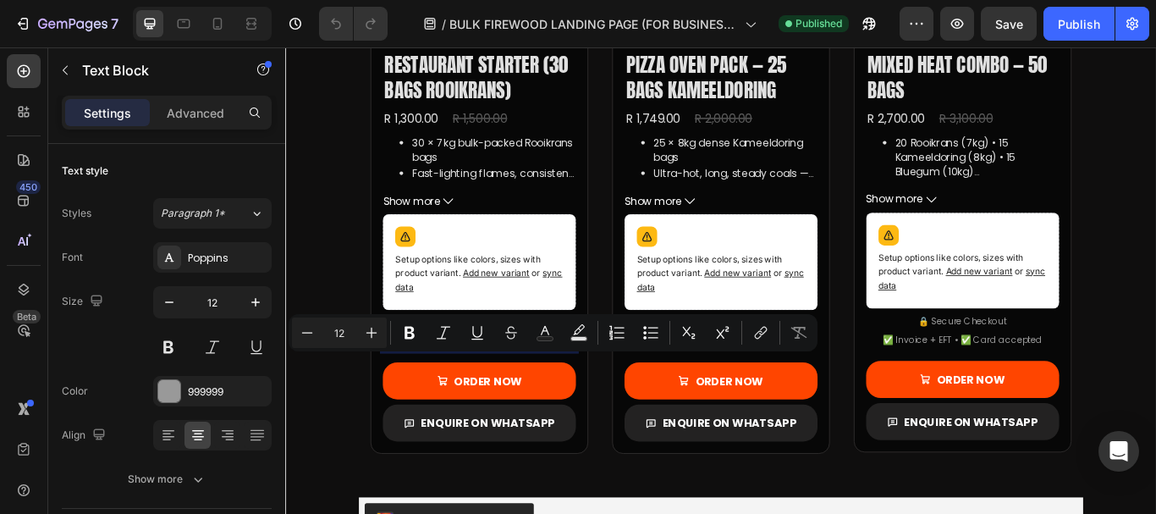
drag, startPoint x: 438, startPoint y: 413, endPoint x: 609, endPoint y: 415, distance: 171.0
click at [609, 400] on p "✅ Invoice + EFT • ✅ Card accepted" at bounding box center [511, 390] width 222 height 19
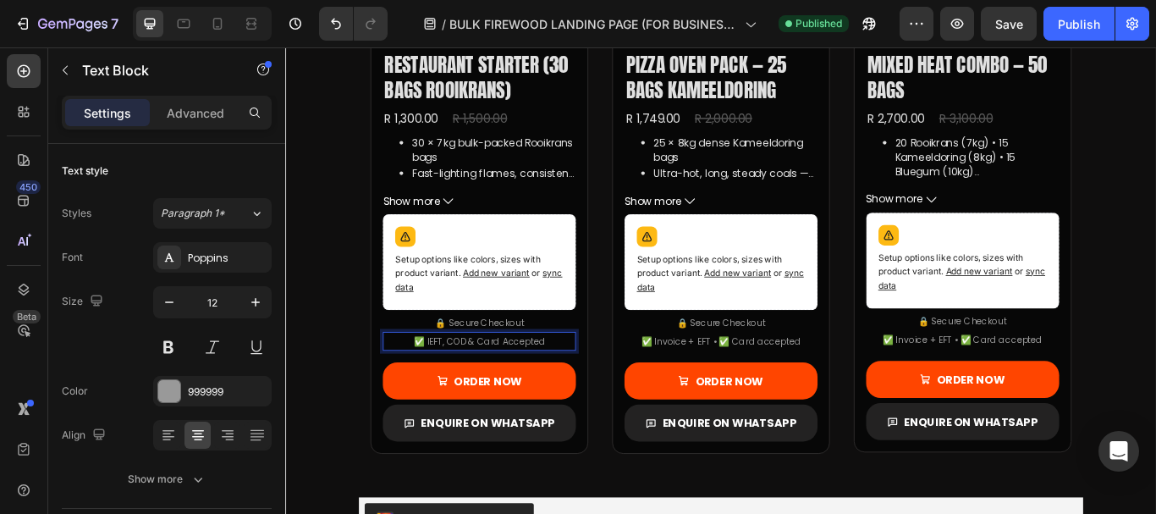
click at [448, 400] on p "✅ IEFT, COD & Card Accepted" at bounding box center [511, 390] width 222 height 19
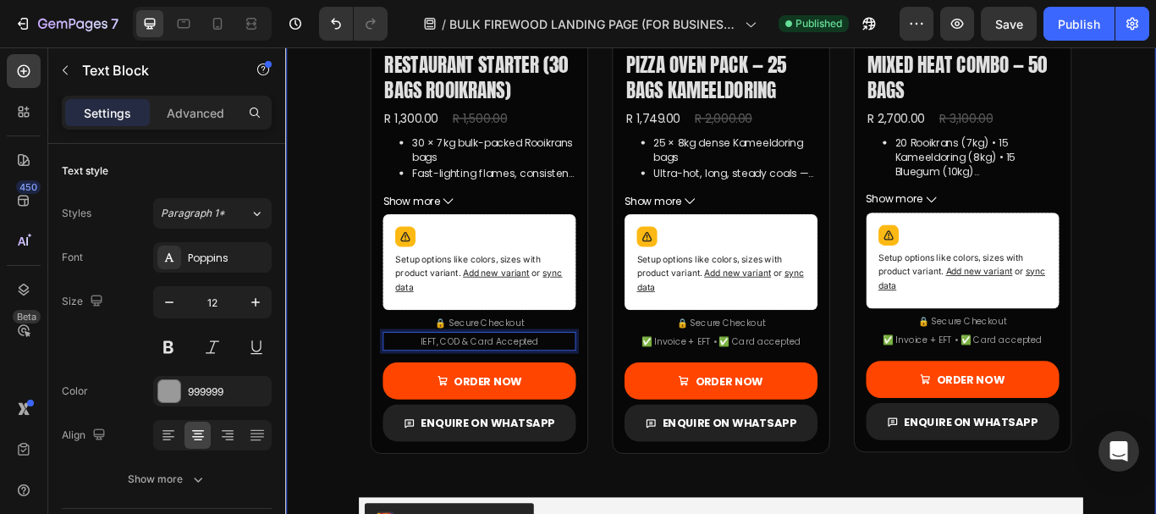
click at [324, 198] on div "Bulk Firewood Packs — Bagged & Ready Heading Same-day delivery • From R39 per b…" at bounding box center [793, 155] width 1016 height 1231
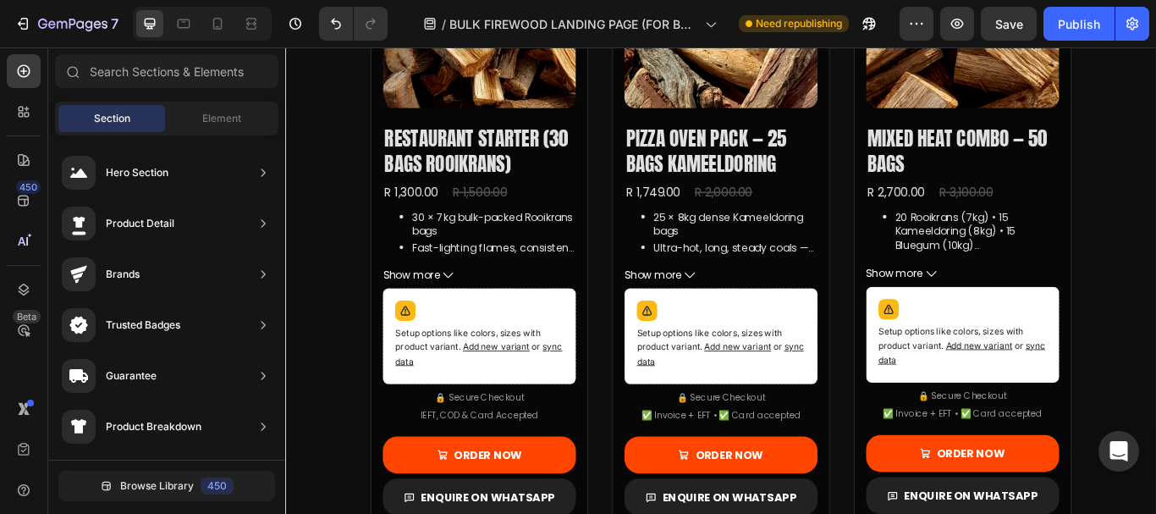
scroll to position [1139, 0]
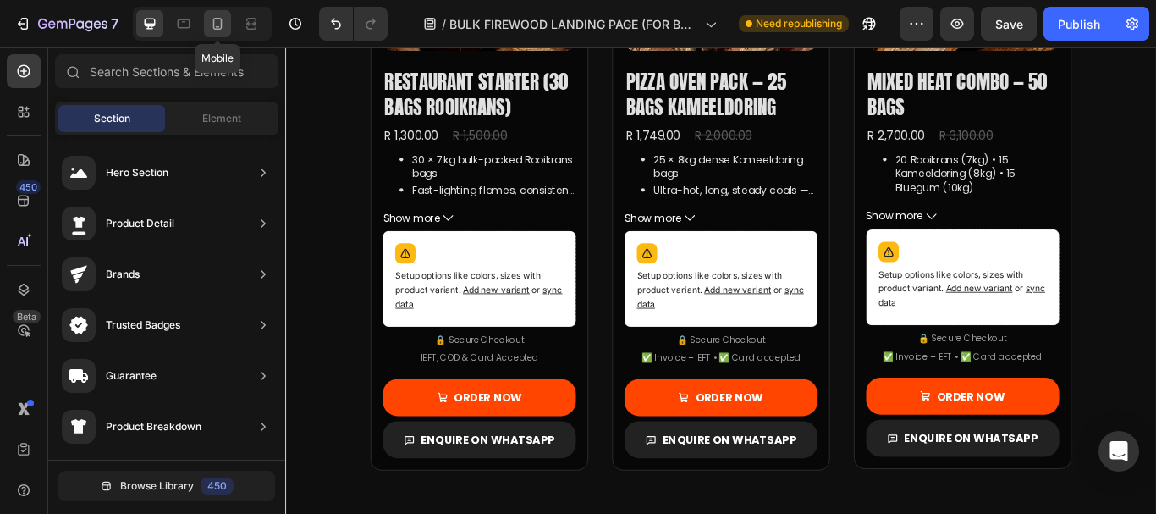
click at [226, 19] on icon at bounding box center [217, 23] width 17 height 17
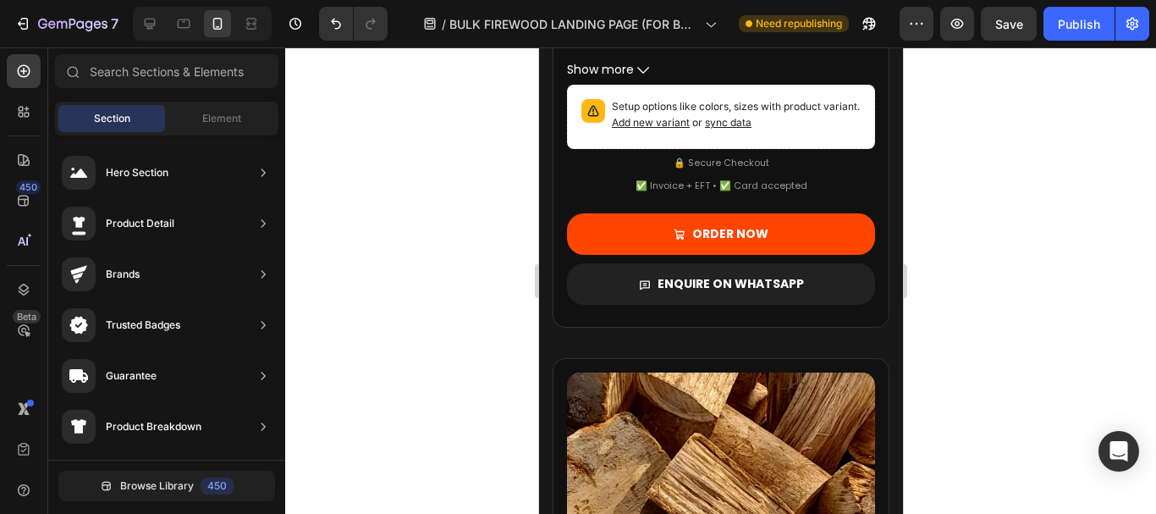
scroll to position [2334, 0]
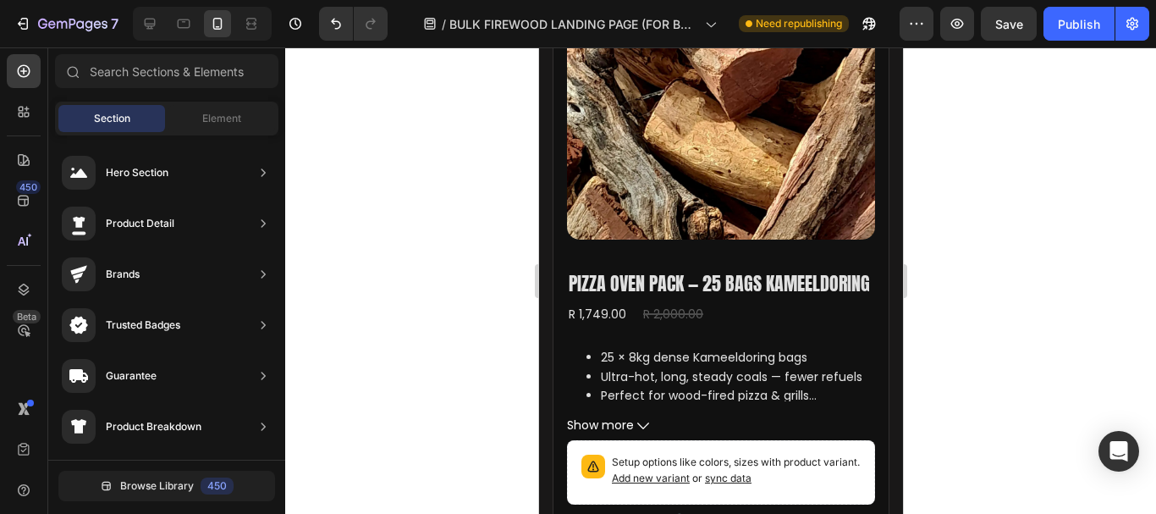
click at [1060, 6] on div "7 Version history / BULK FIREWOOD LANDING PAGE (FOR BUSINESSES) Need republishi…" at bounding box center [578, 24] width 1156 height 48
drag, startPoint x: 1060, startPoint y: 37, endPoint x: 317, endPoint y: 52, distance: 743.3
click at [1060, 37] on button "Publish" at bounding box center [1079, 24] width 71 height 34
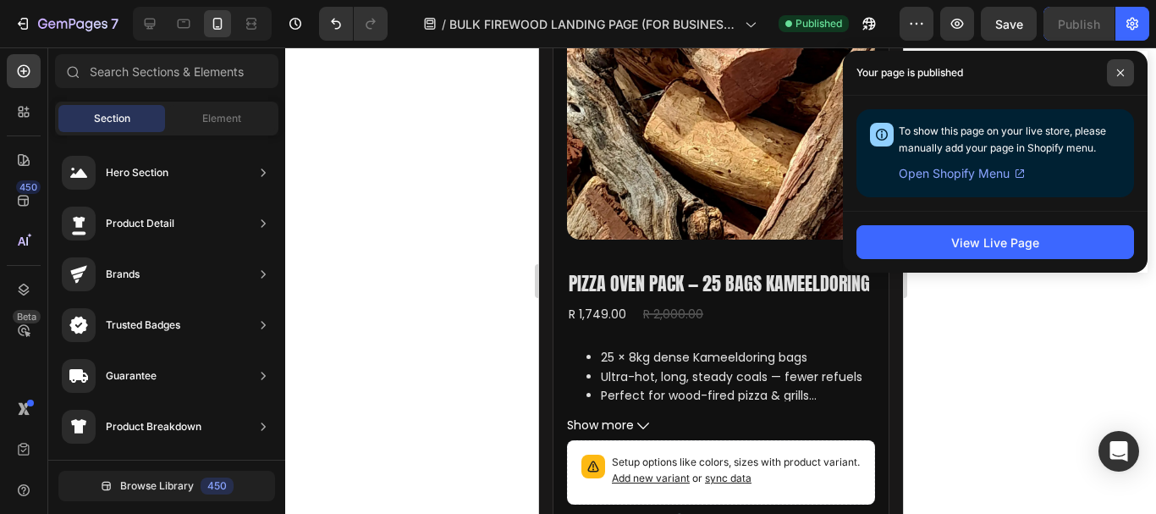
click at [1119, 81] on span at bounding box center [1120, 72] width 27 height 27
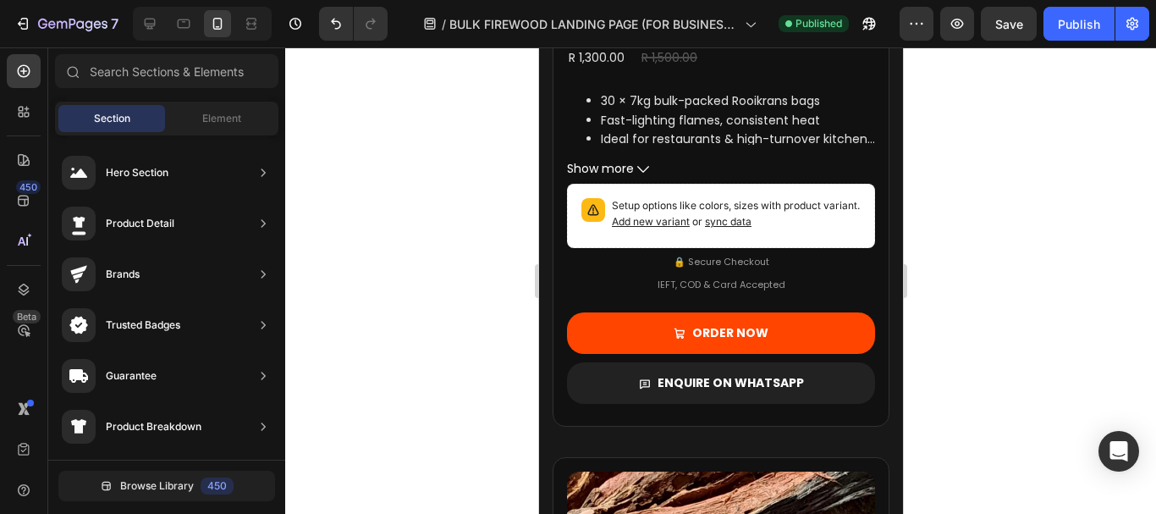
scroll to position [1737, 0]
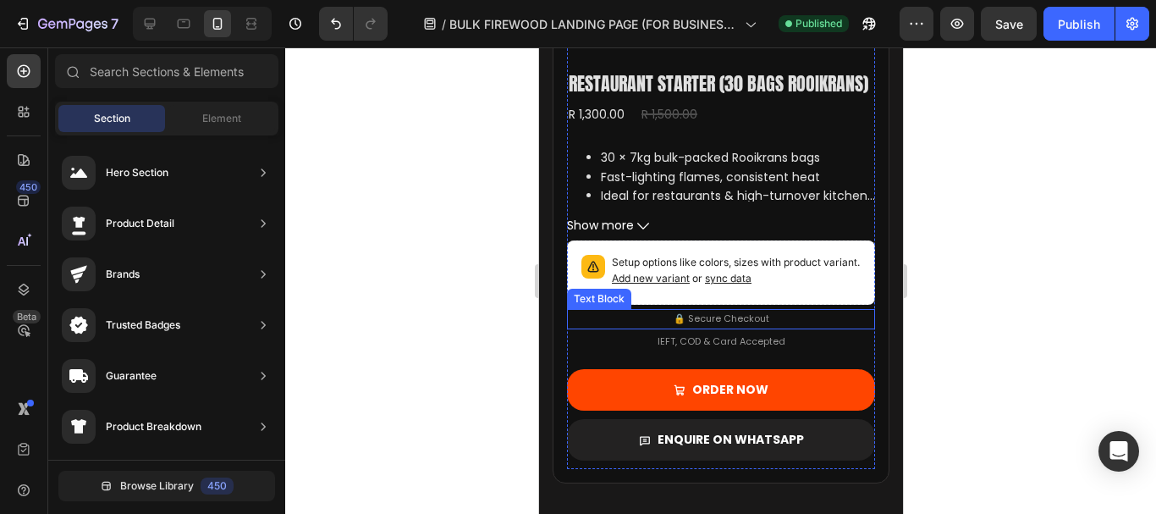
click at [721, 328] on p "🔒 Secure Checkout" at bounding box center [721, 319] width 96 height 17
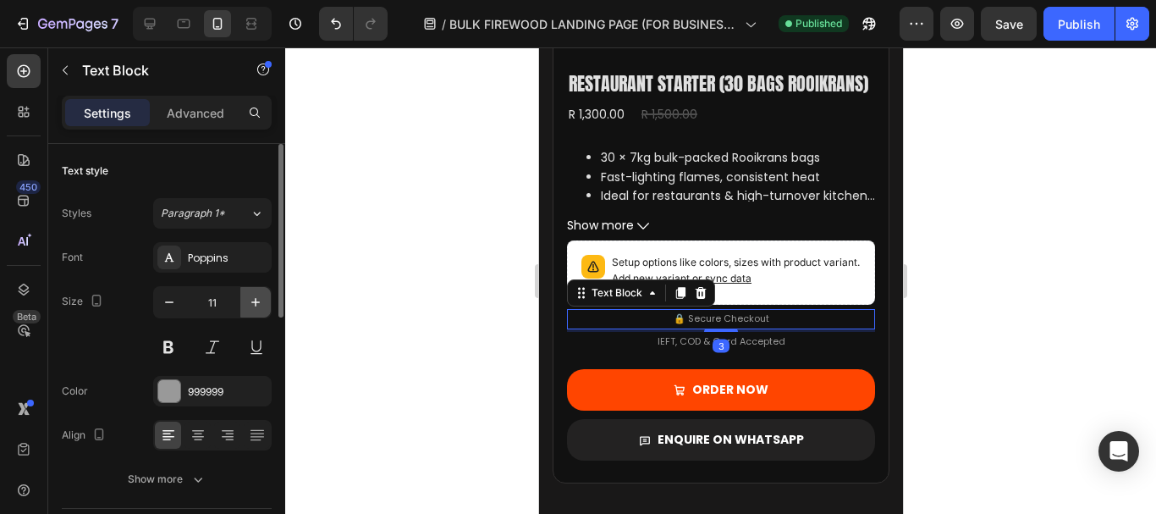
click at [256, 298] on icon "button" at bounding box center [255, 302] width 8 height 8
type input "12"
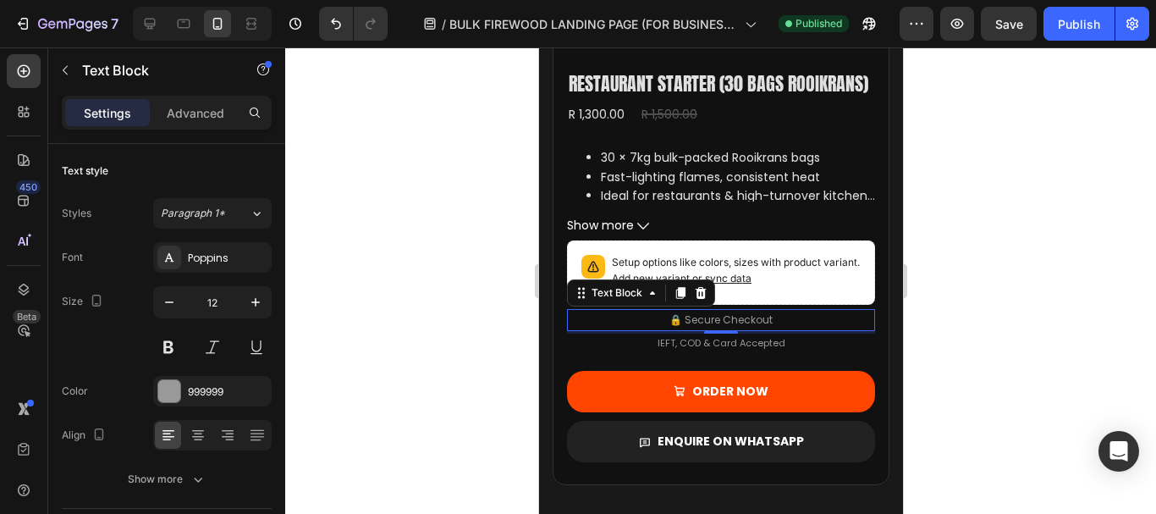
click at [445, 288] on div at bounding box center [720, 280] width 871 height 466
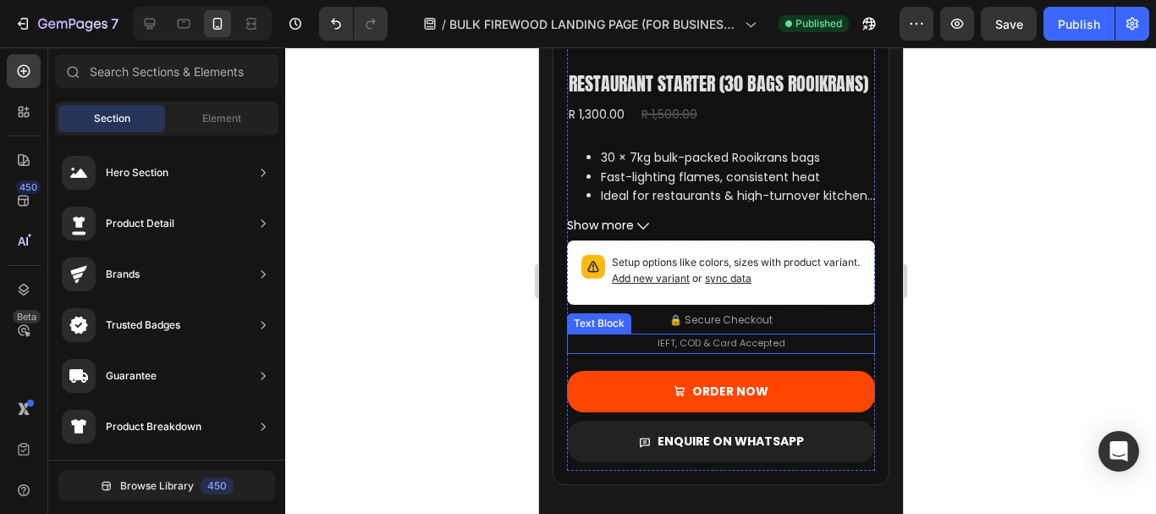
click at [771, 352] on p "IEFT, COD & Card Accepted" at bounding box center [721, 343] width 128 height 17
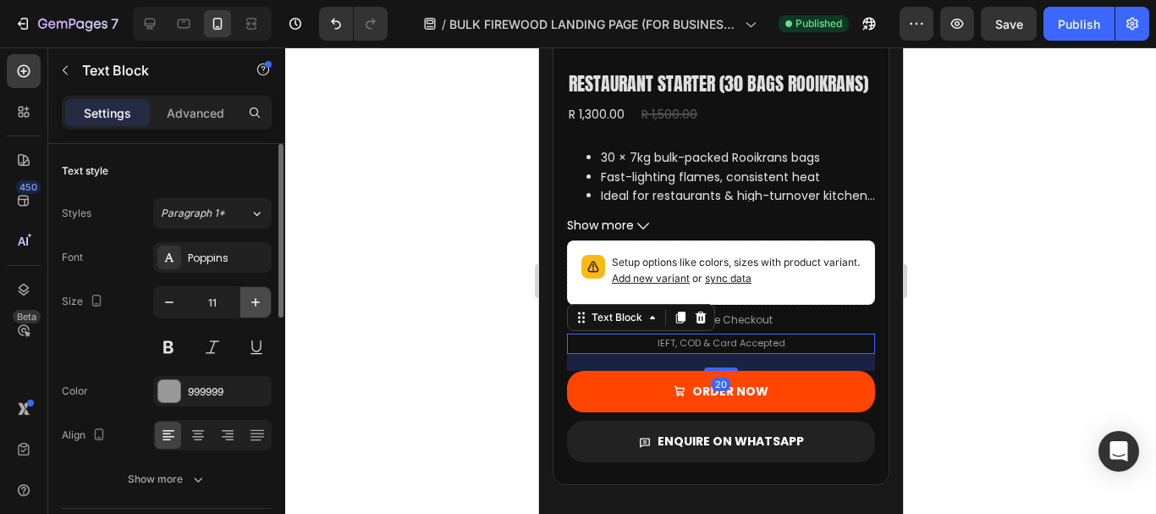
click at [254, 302] on icon "button" at bounding box center [255, 302] width 8 height 8
type input "12"
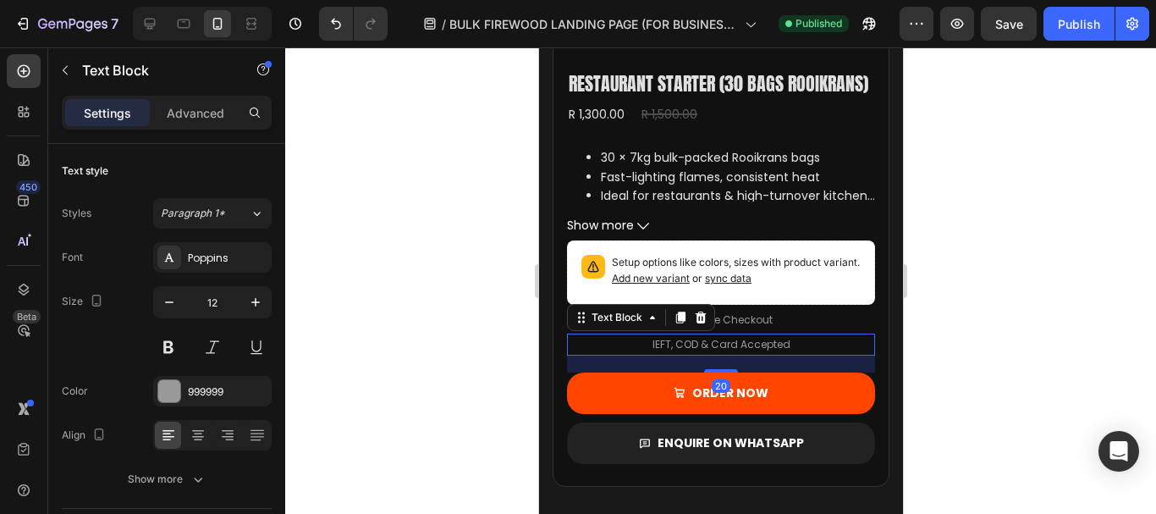
click at [472, 253] on div at bounding box center [720, 280] width 871 height 466
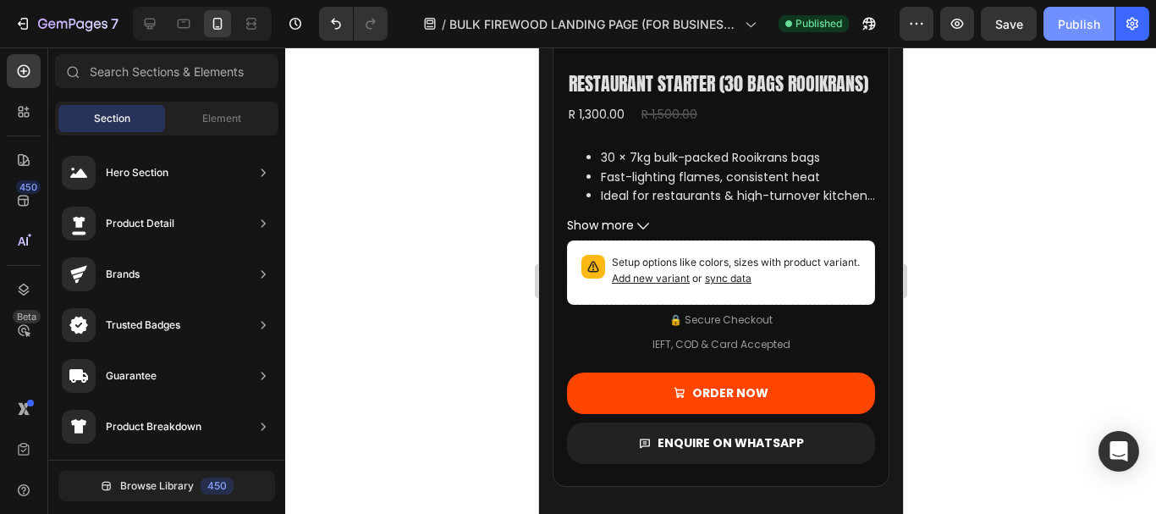
click at [1068, 24] on div "Publish" at bounding box center [1079, 24] width 42 height 18
click at [429, 189] on div at bounding box center [720, 280] width 871 height 466
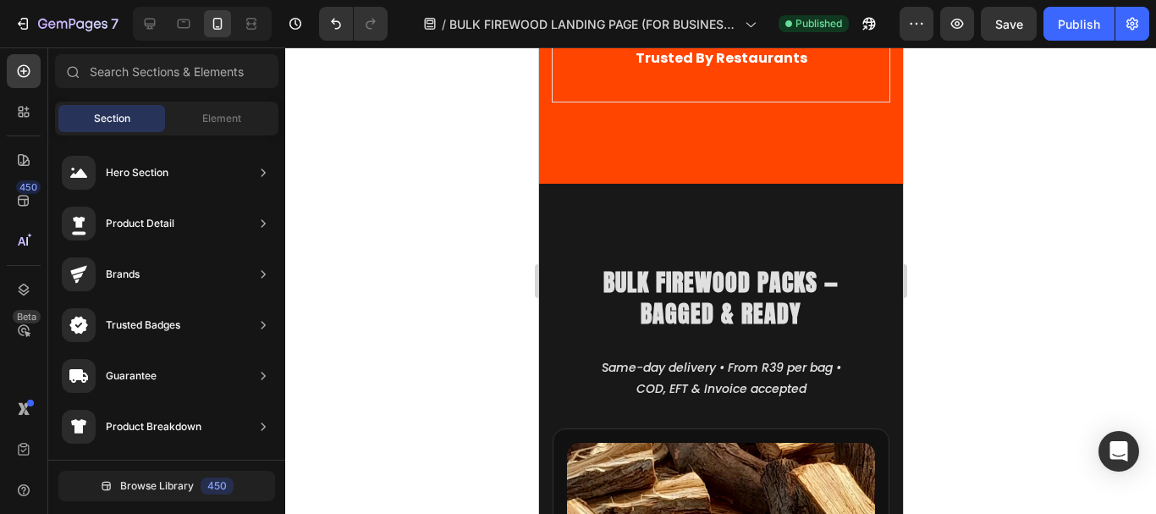
scroll to position [1154, 0]
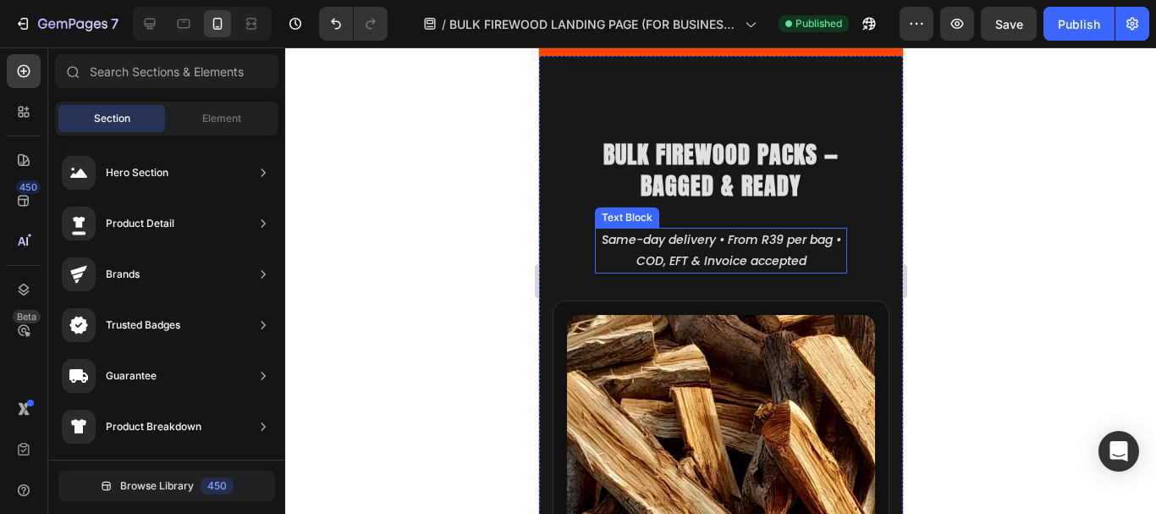
click at [678, 256] on icon "Same-day delivery • From R39 per bag • COD, EFT & Invoice accepted" at bounding box center [721, 250] width 240 height 38
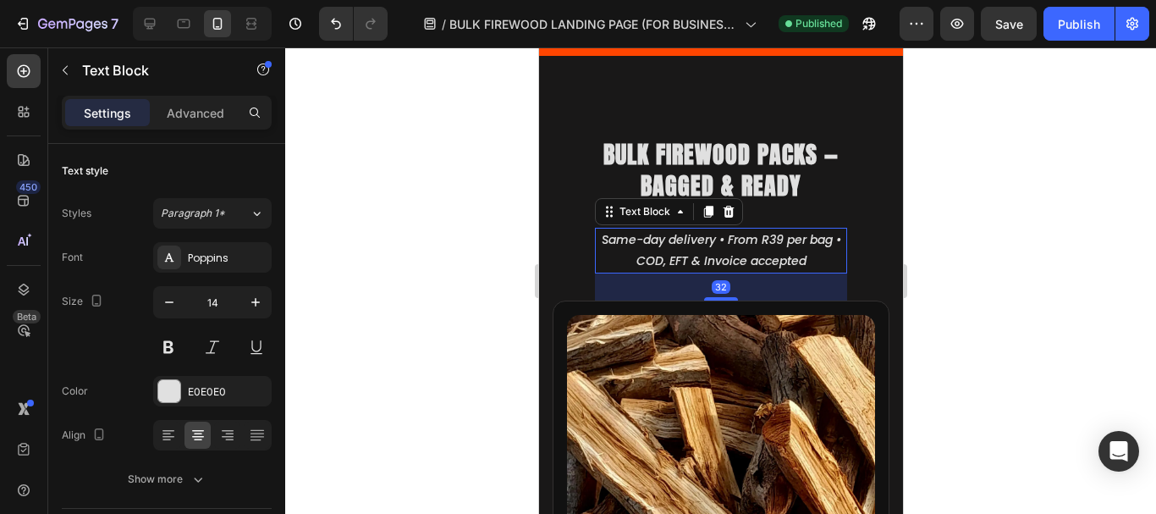
click at [601, 242] on icon "Same-day delivery • From R39 per bag • COD, EFT & Invoice accepted" at bounding box center [721, 250] width 240 height 38
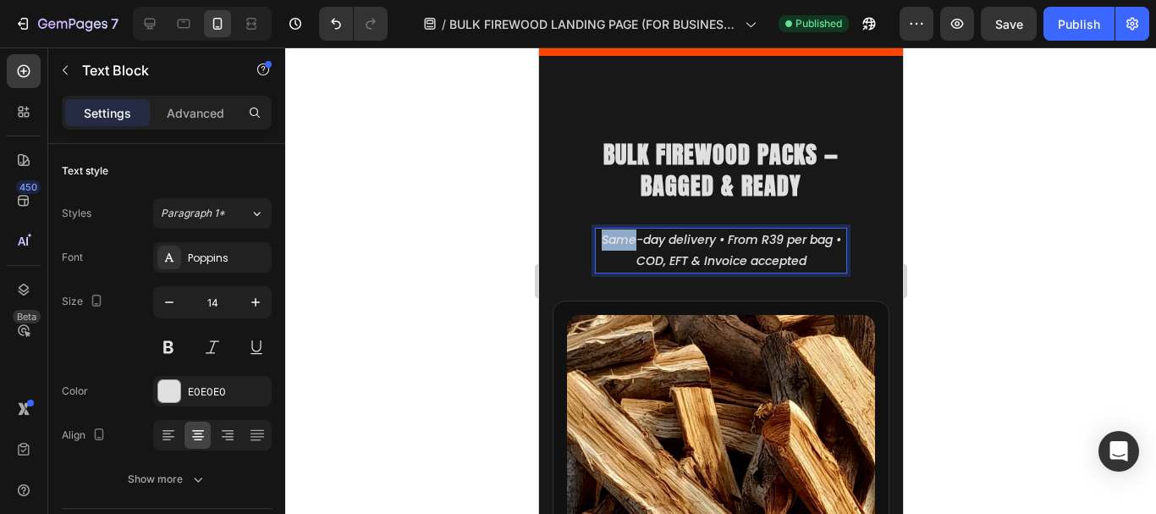
click at [601, 243] on icon "Same-day delivery • From R39 per bag • COD, EFT & Invoice accepted" at bounding box center [721, 250] width 240 height 38
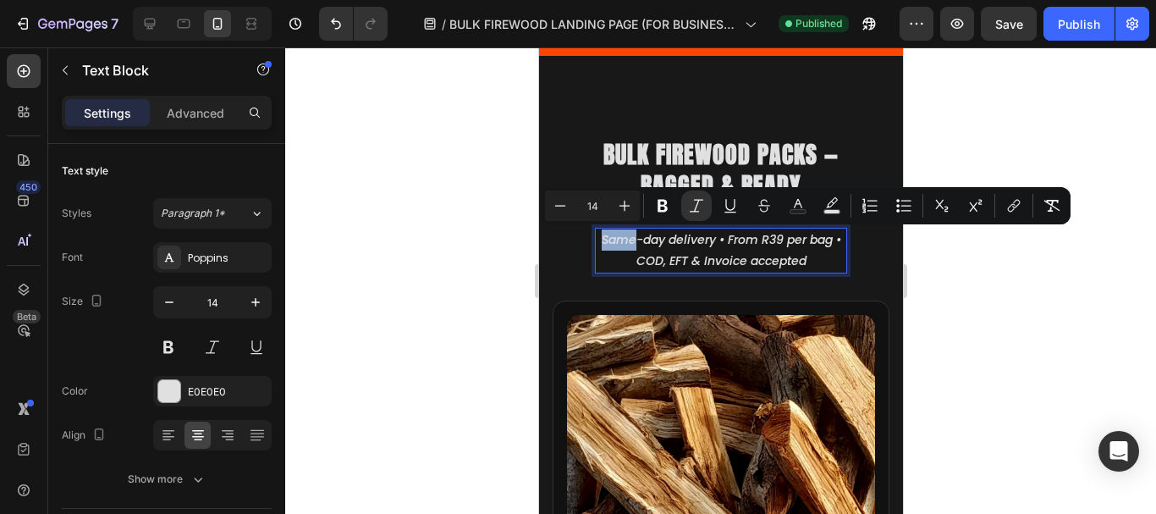
click at [615, 247] on icon "Same-day delivery • From R39 per bag • COD, EFT & Invoice accepted" at bounding box center [721, 250] width 240 height 38
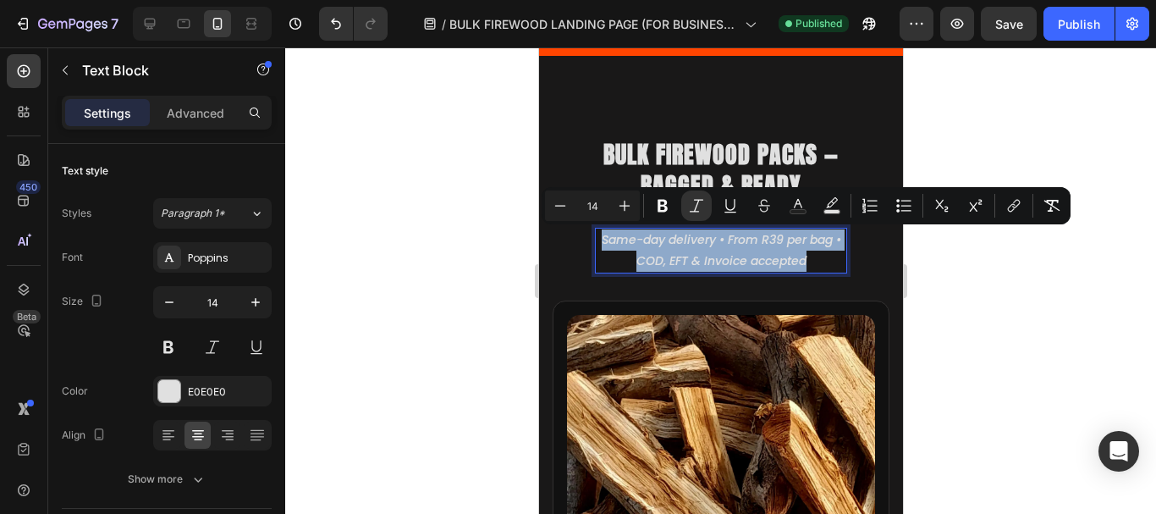
drag, startPoint x: 597, startPoint y: 239, endPoint x: 815, endPoint y: 258, distance: 219.2
click at [815, 258] on p "Same-day delivery • From R39 per bag • COD, EFT & Invoice accepted" at bounding box center [720, 250] width 249 height 42
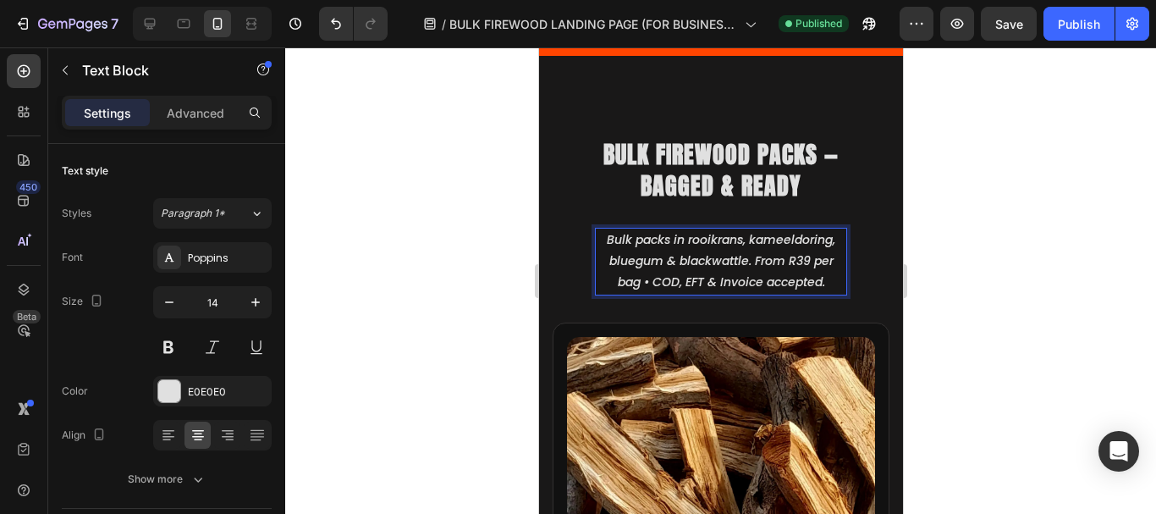
click at [1020, 212] on div at bounding box center [720, 280] width 871 height 466
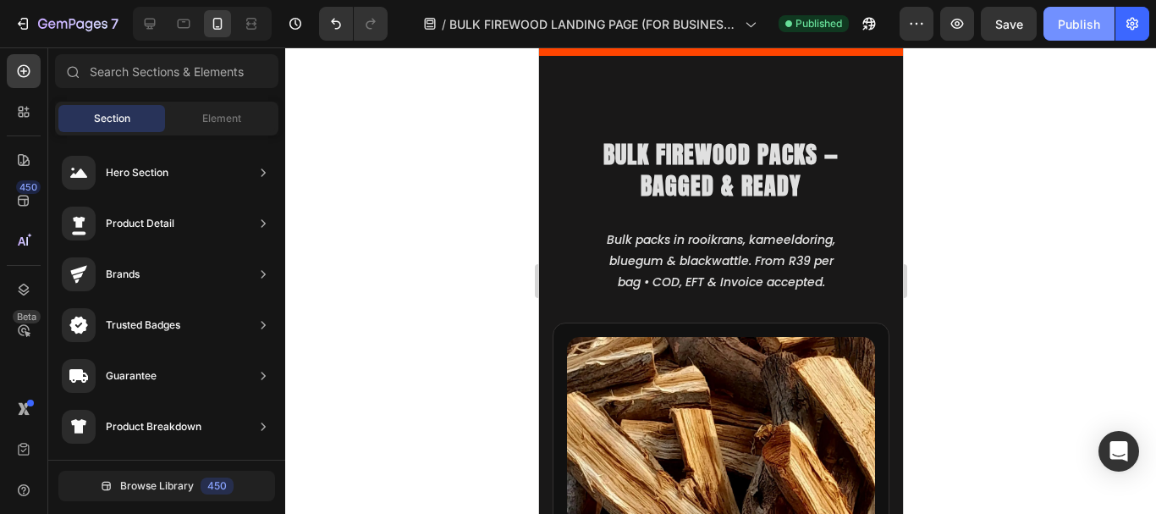
click at [1074, 17] on div "Publish" at bounding box center [1079, 24] width 42 height 18
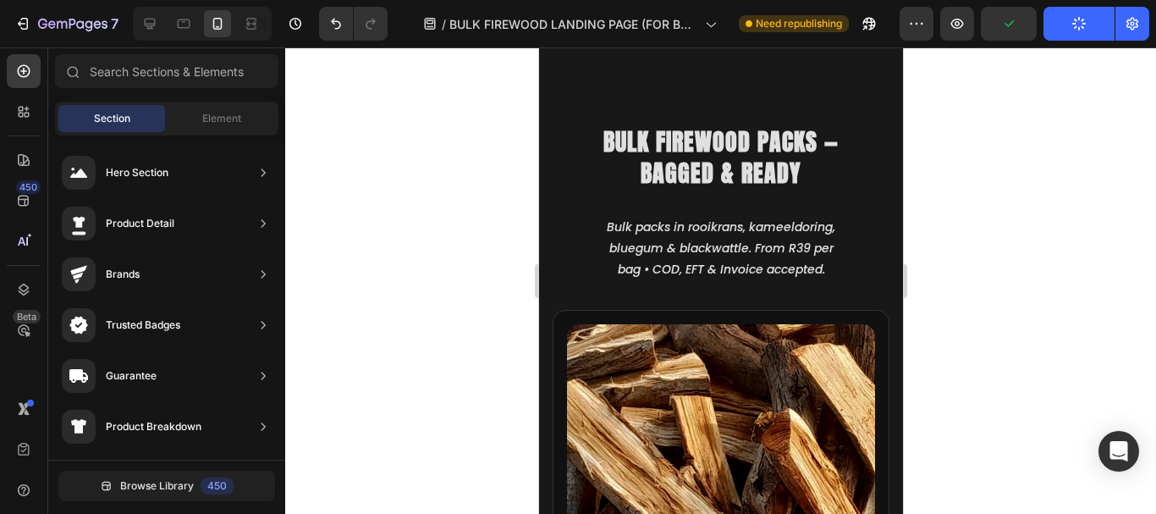
scroll to position [1181, 0]
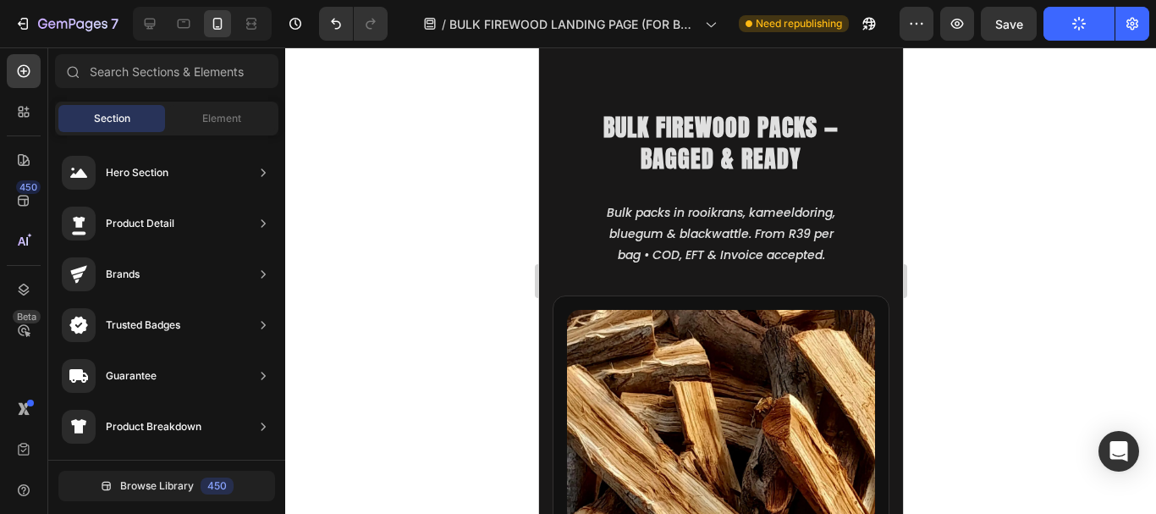
click at [984, 182] on div at bounding box center [720, 280] width 871 height 466
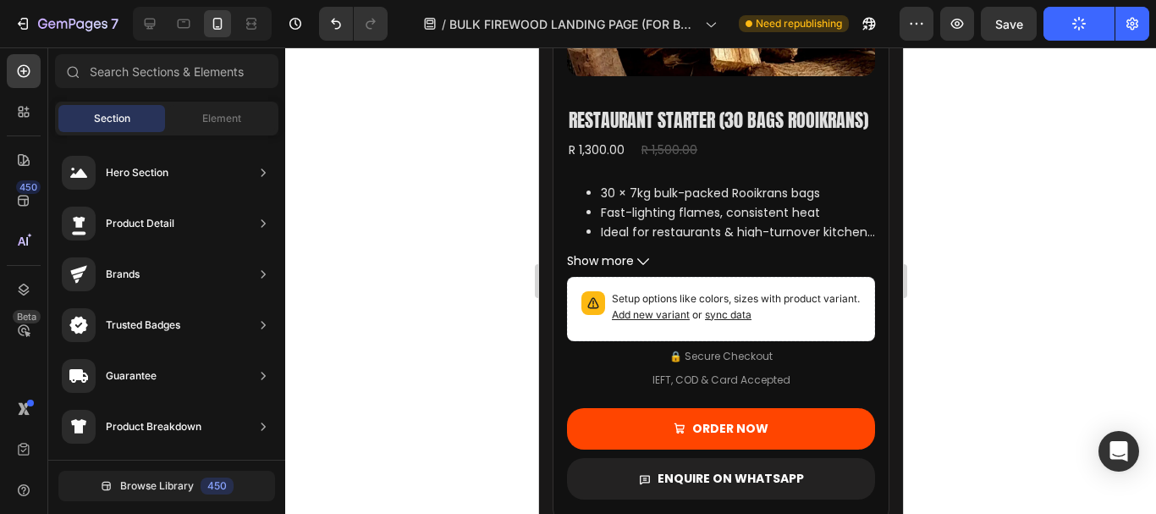
scroll to position [1737, 0]
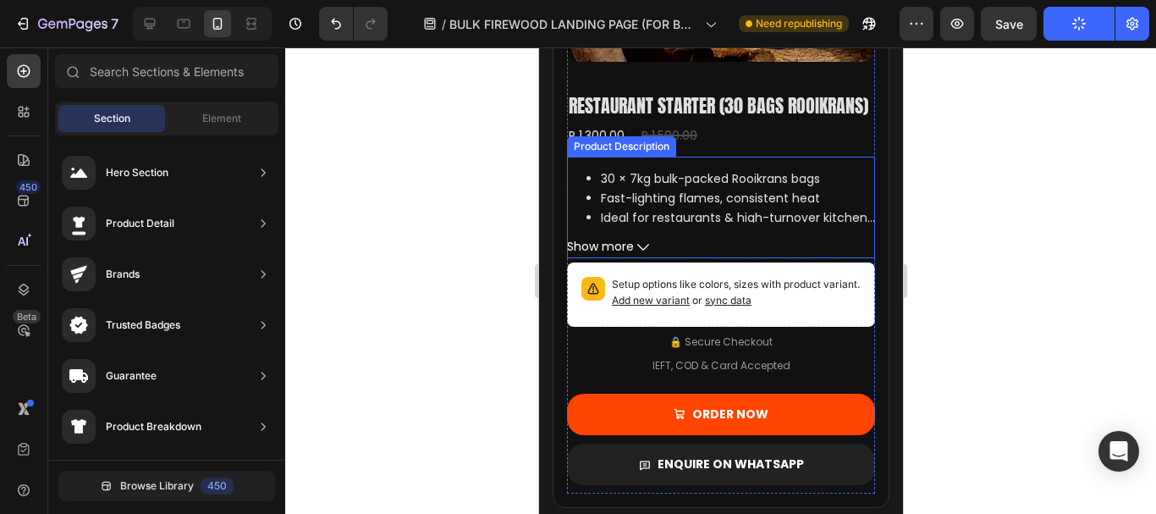
click at [601, 257] on span "Show more" at bounding box center [599, 246] width 67 height 21
